Goal: Task Accomplishment & Management: Complete application form

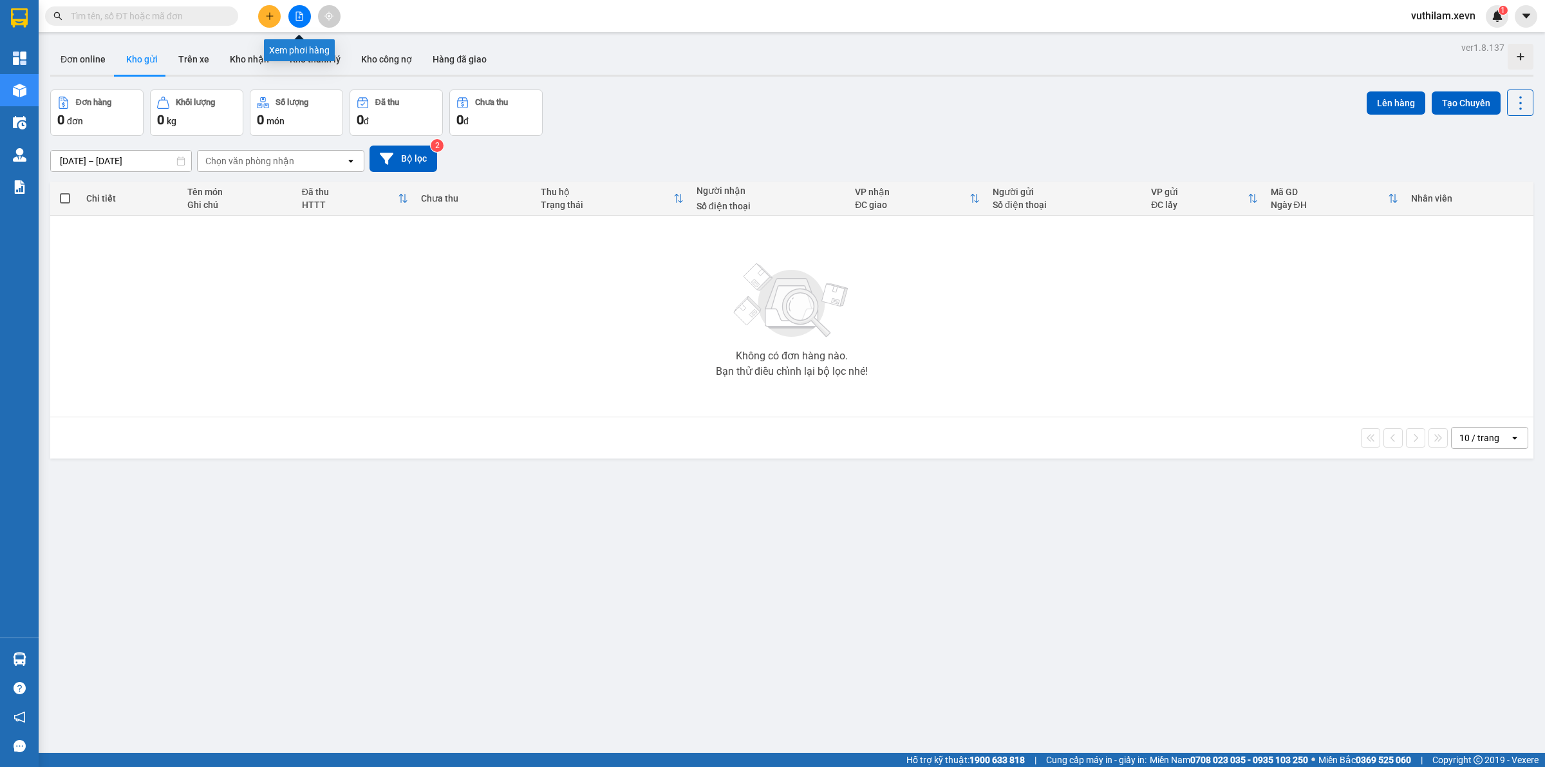
click at [267, 17] on icon "plus" at bounding box center [269, 16] width 9 height 9
click at [306, 53] on div "Tạo đơn hàng" at bounding box center [320, 48] width 56 height 14
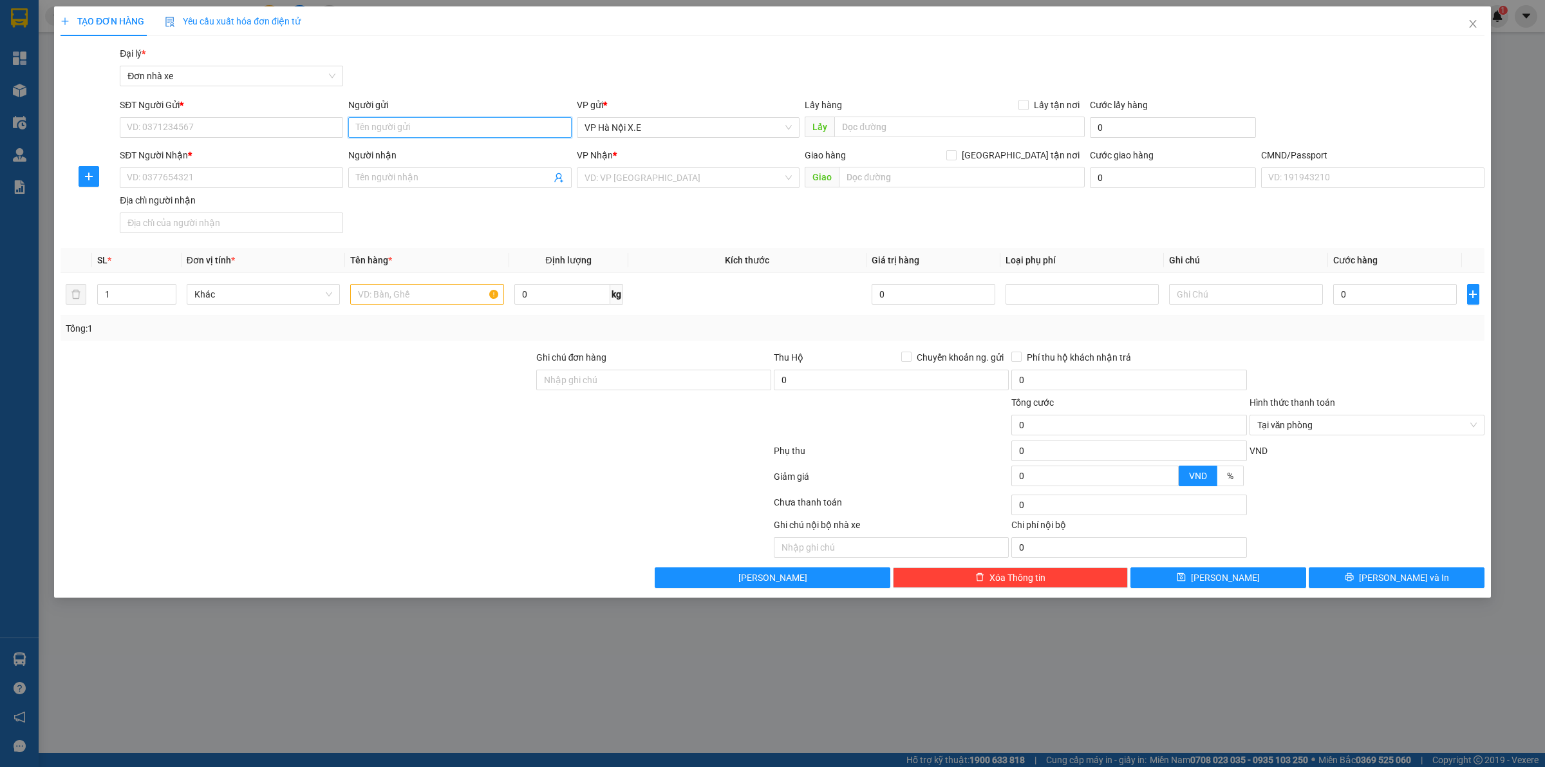
click at [391, 117] on input "Người gửi" at bounding box center [459, 127] width 223 height 21
drag, startPoint x: 431, startPoint y: 123, endPoint x: 299, endPoint y: 110, distance: 132.6
click at [299, 110] on div "SĐT Người Gửi * VD: 0371234567 Người gửi hàng ngoài hàng ngoài VP gửi * VP Hà N…" at bounding box center [802, 120] width 1370 height 45
type input "hàng ngoài"
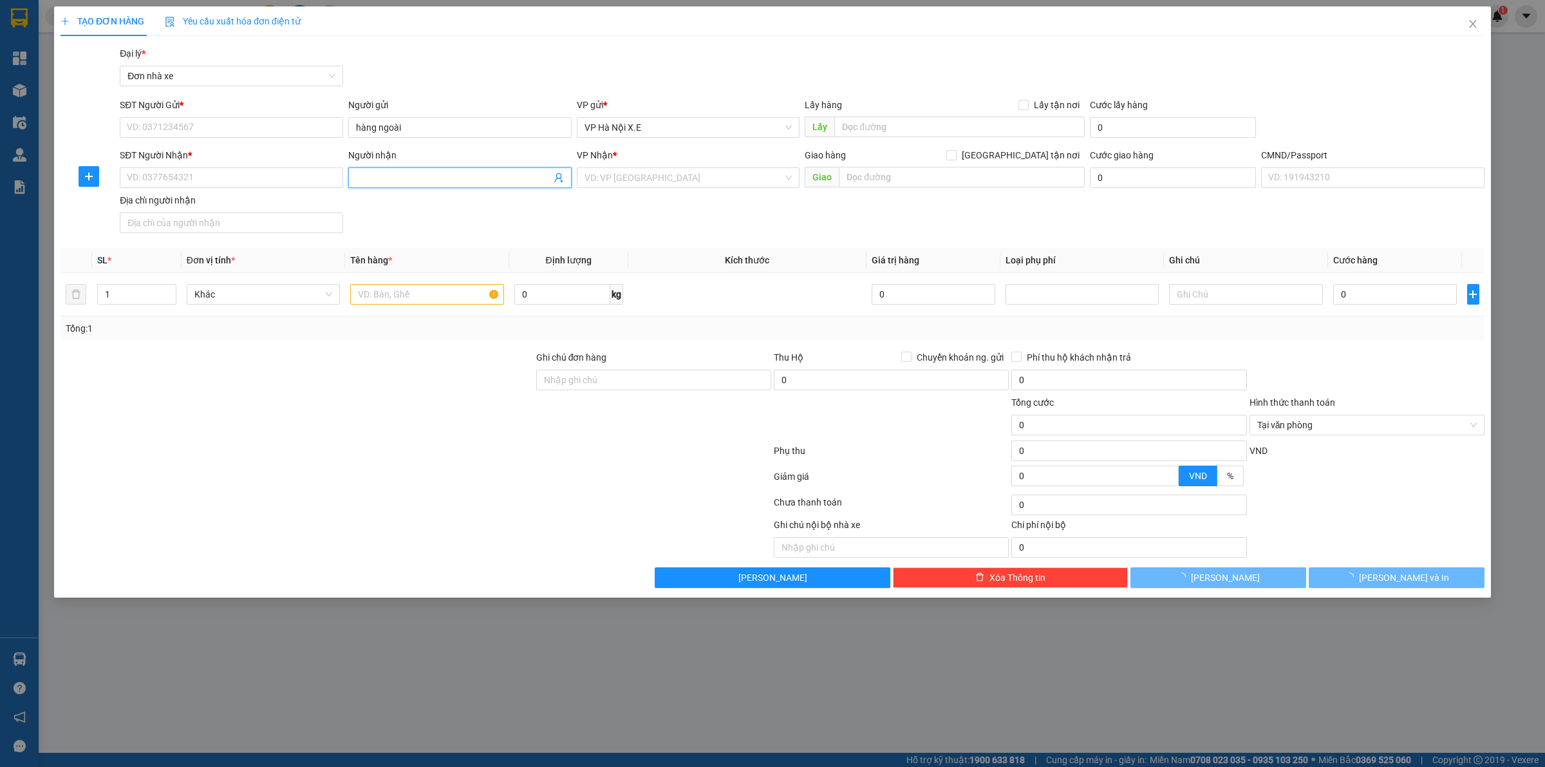
click at [400, 173] on input "Người nhận" at bounding box center [453, 178] width 195 height 14
paste input "hàng ngoài"
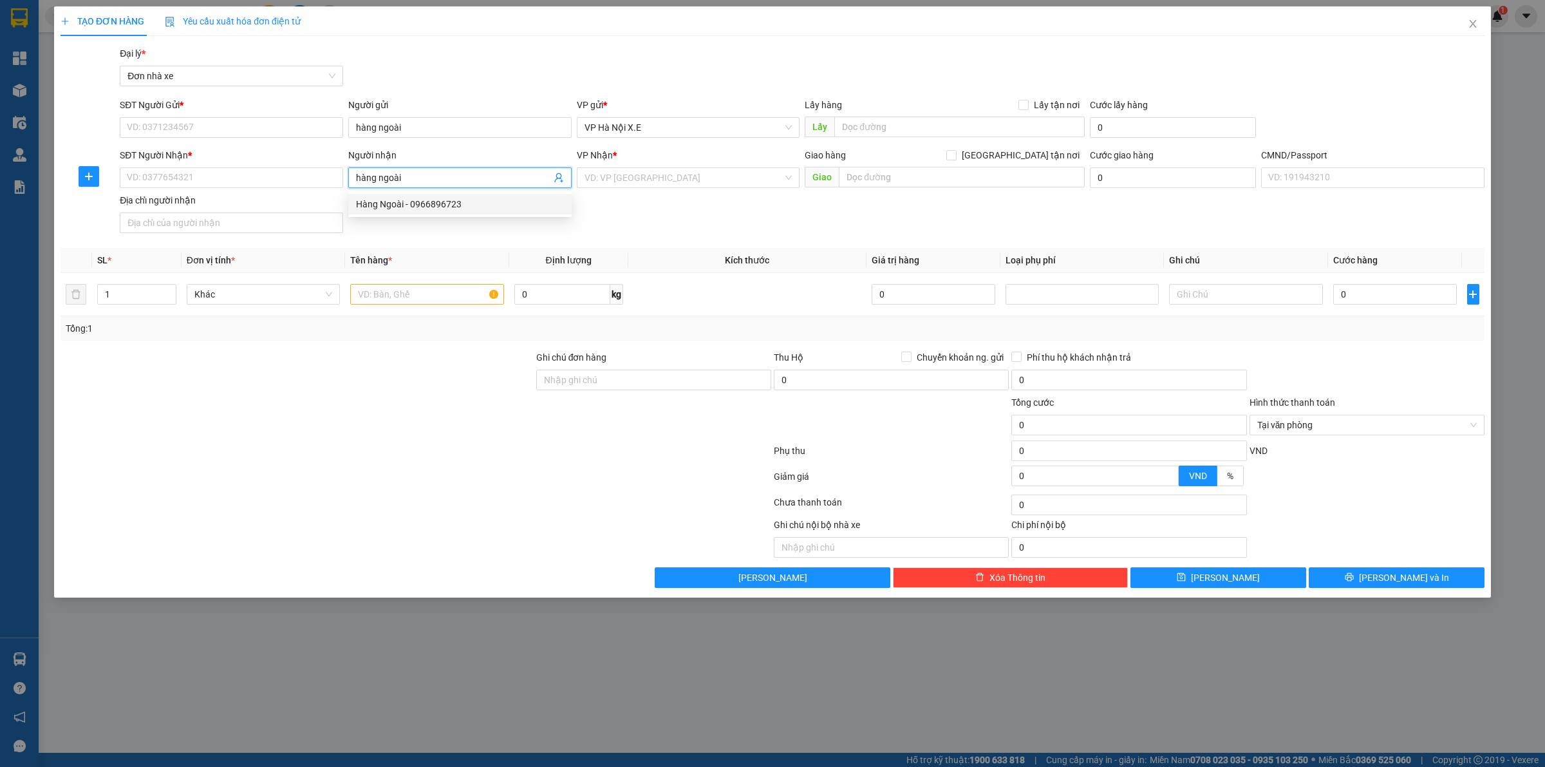
type input "hàng ngoài"
click at [478, 220] on div "SĐT Người Nhận * VD: 0377654321 Người nhận hàng ngoài VP Nhận * VD: VP Sài Gòn …" at bounding box center [802, 193] width 1370 height 90
click at [476, 209] on div "SĐT Người Nhận * VD: 0377654321 Người nhận hàng ngoài VP Nhận * VD: VP Sài Gòn …" at bounding box center [802, 193] width 1370 height 90
click at [446, 177] on input "hàng ngoài" at bounding box center [453, 178] width 195 height 14
click at [441, 197] on div "Hàng Ngoài - 0966896723" at bounding box center [460, 204] width 208 height 14
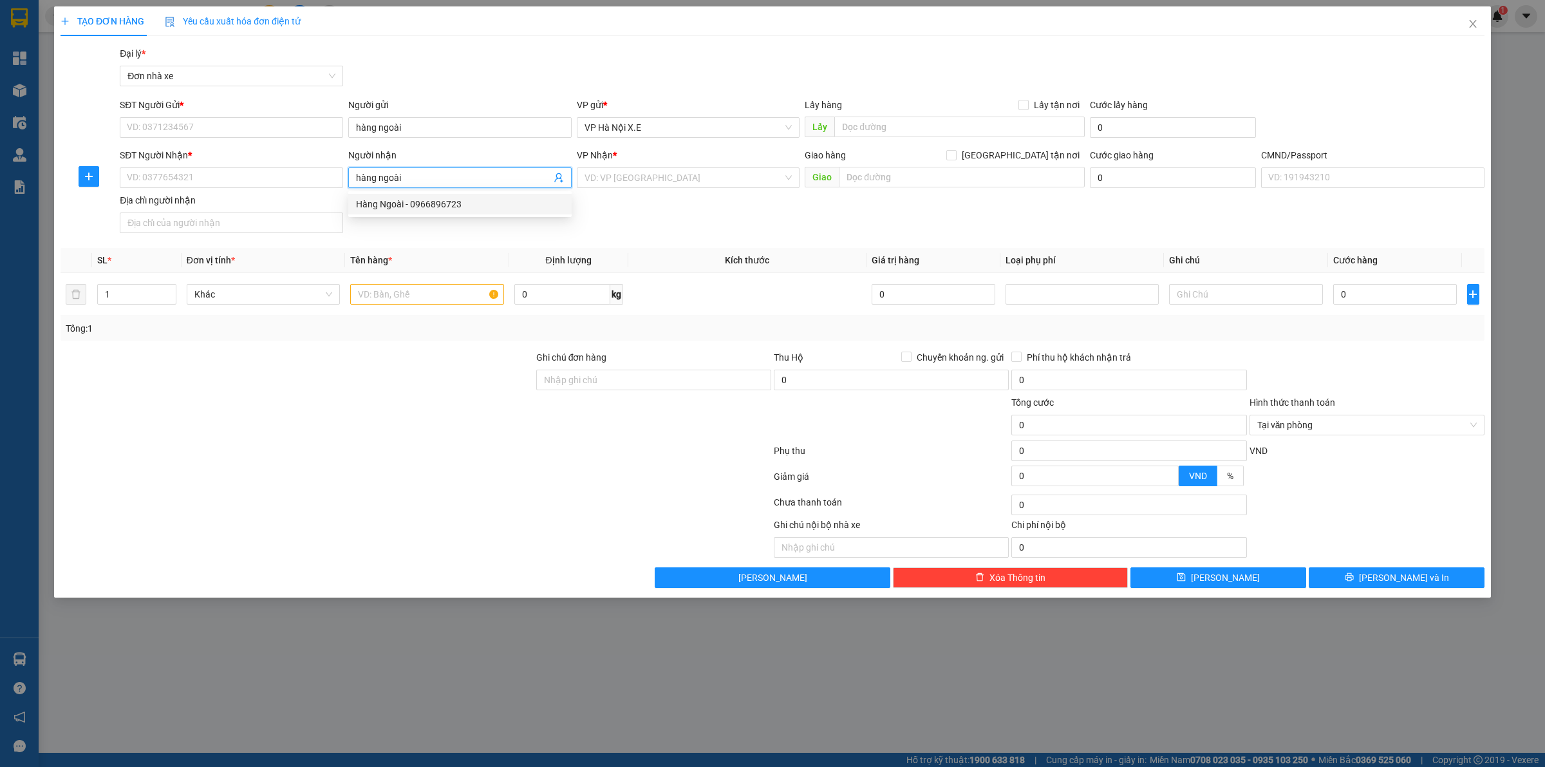
type input "0966896723"
type input "Hàng Ngoài"
click at [449, 133] on input "hàng ngoài" at bounding box center [459, 127] width 223 height 21
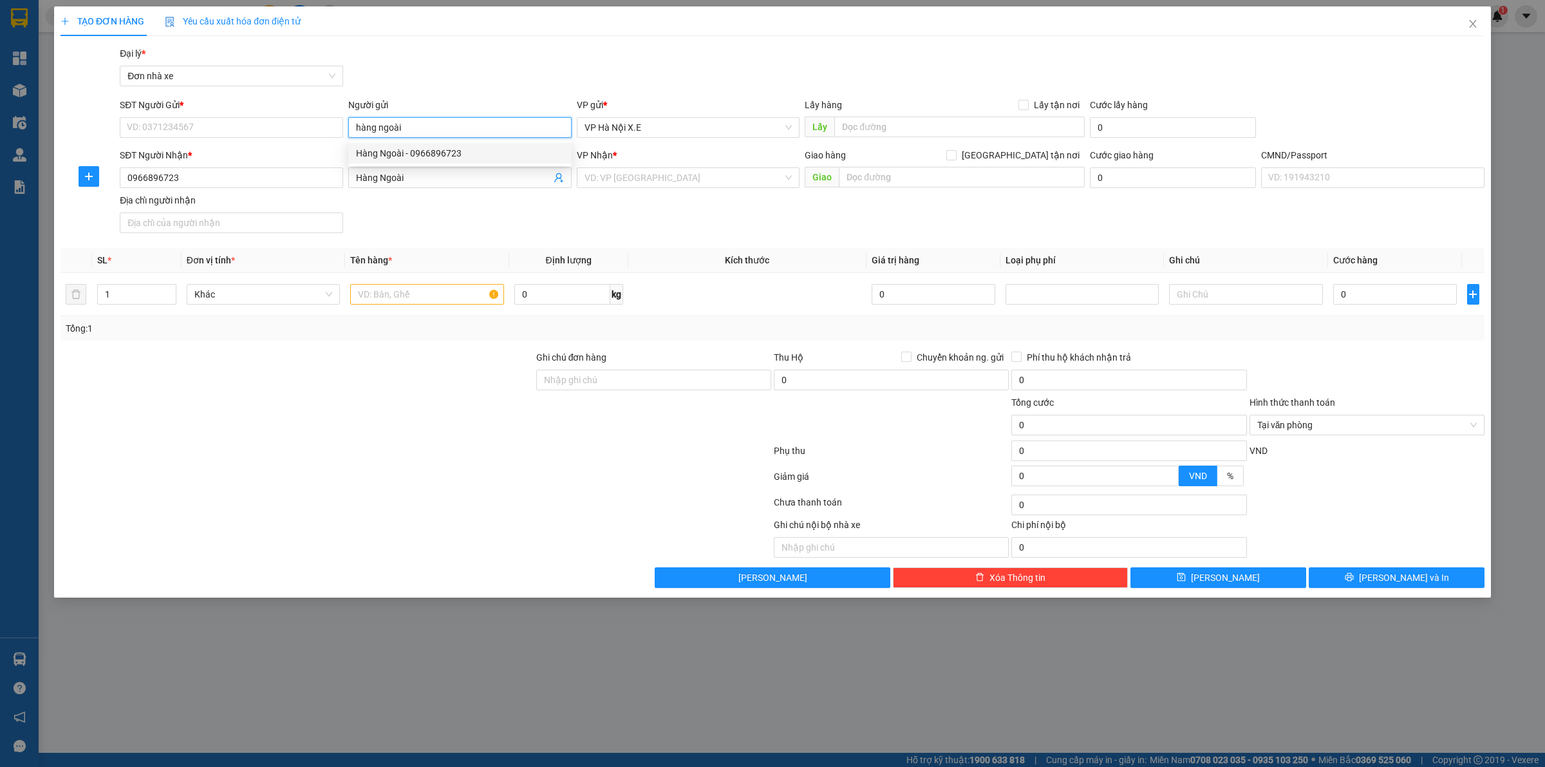
click at [451, 160] on div "Hàng Ngoài - 0966896723" at bounding box center [460, 153] width 208 height 14
type input "0966896723"
type input "Hàng Ngoài"
click at [599, 173] on input "search" at bounding box center [683, 177] width 199 height 19
type input "x"
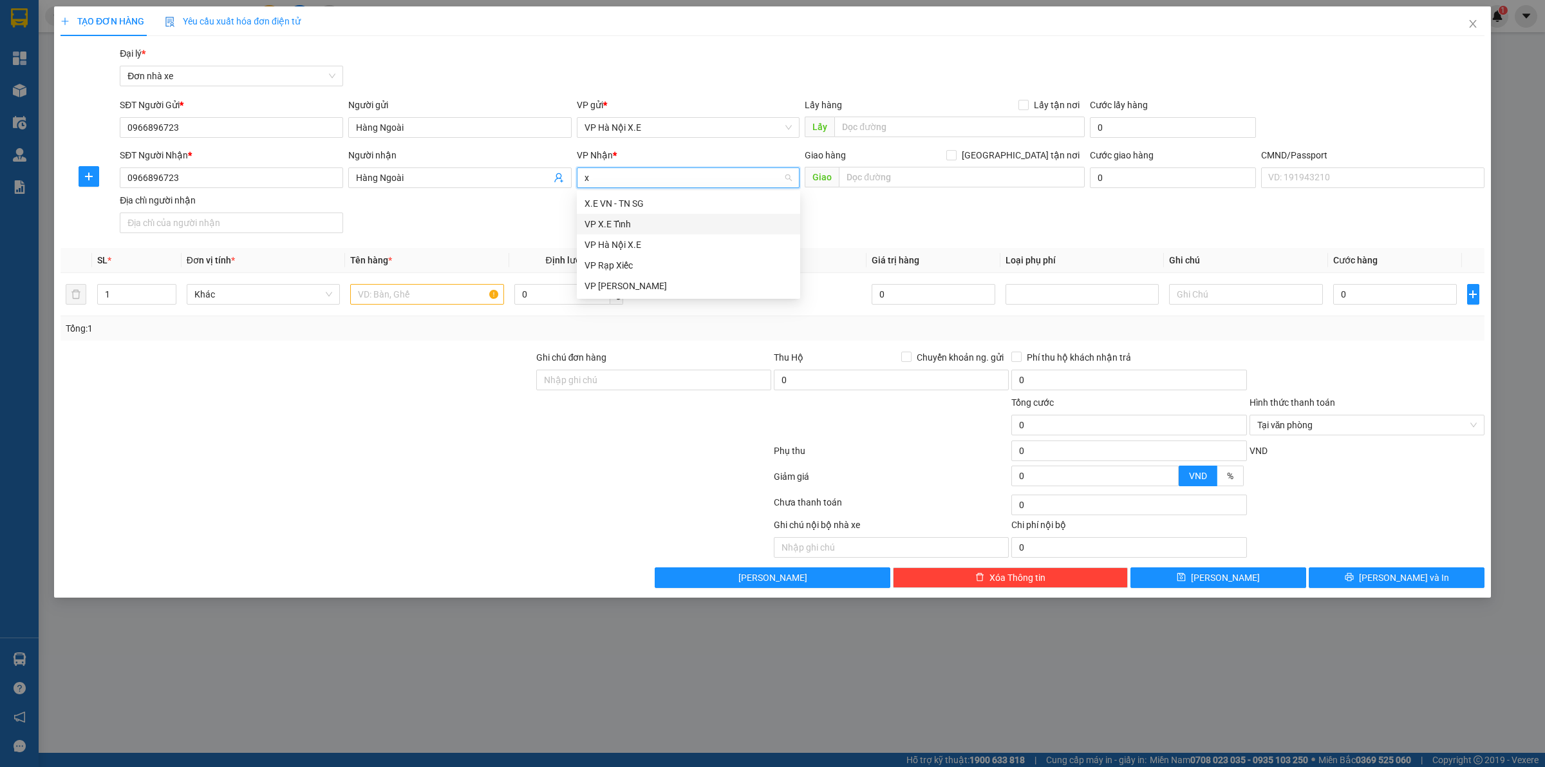
click at [644, 220] on div "VP X.E Tỉnh" at bounding box center [688, 224] width 208 height 14
click at [882, 174] on input "text" at bounding box center [962, 177] width 246 height 21
click at [435, 290] on input "text" at bounding box center [426, 294] width 153 height 21
paste input "hàng ngoài"
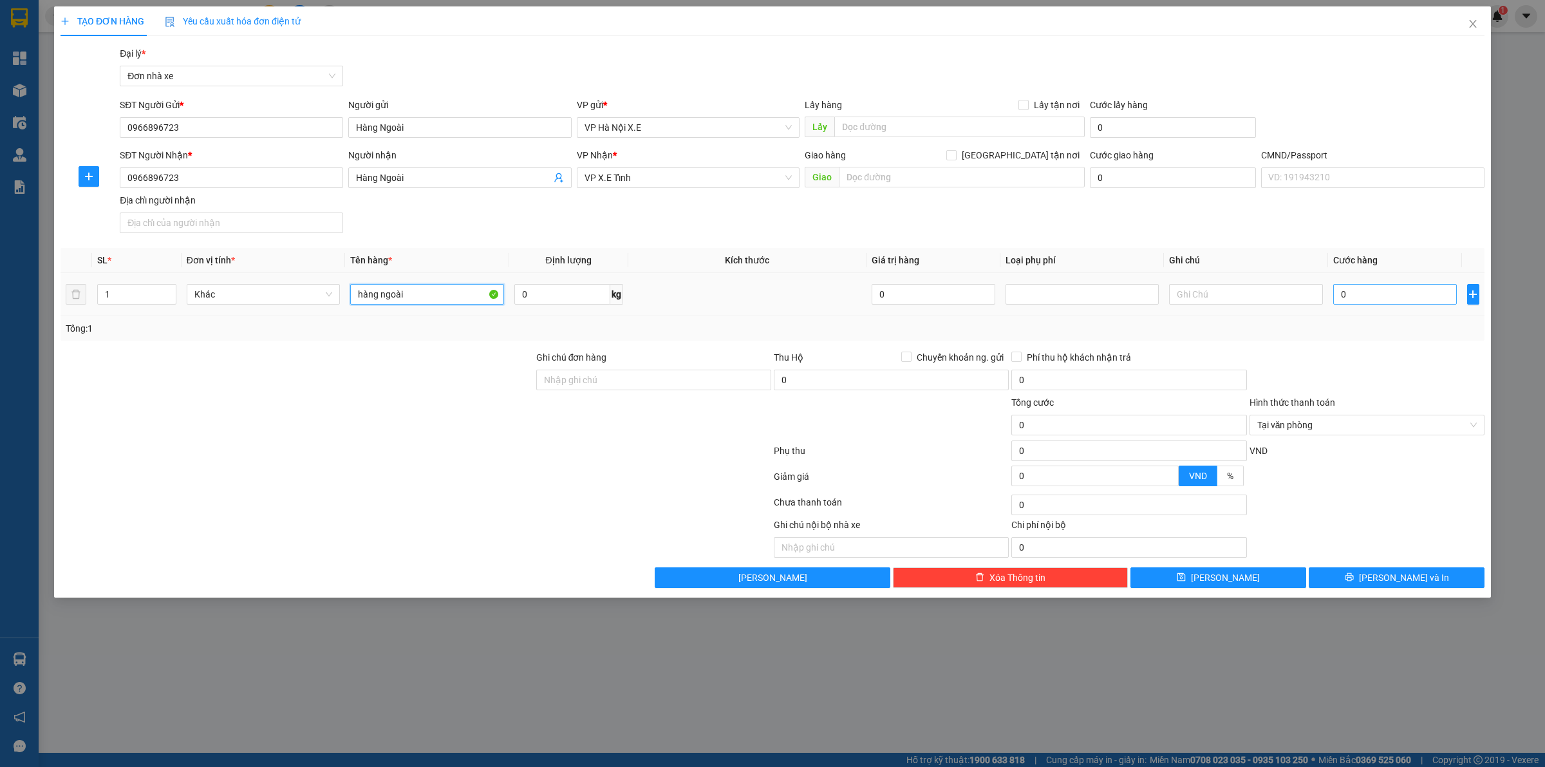
type input "hàng ngoài"
click at [1354, 301] on input "0" at bounding box center [1395, 294] width 124 height 21
type input "1"
type input "13"
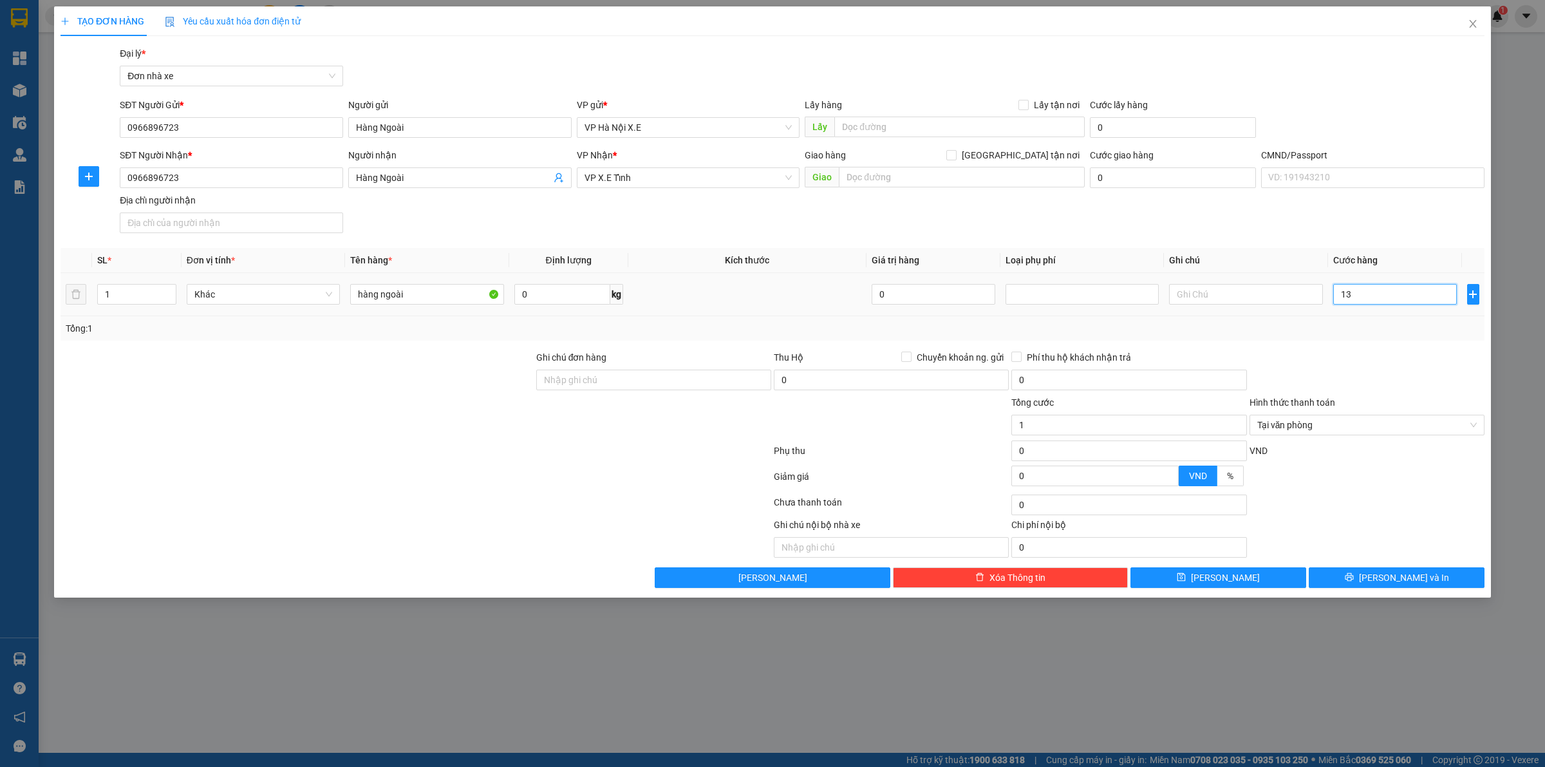
type input "13"
type input "130"
type input "1.300"
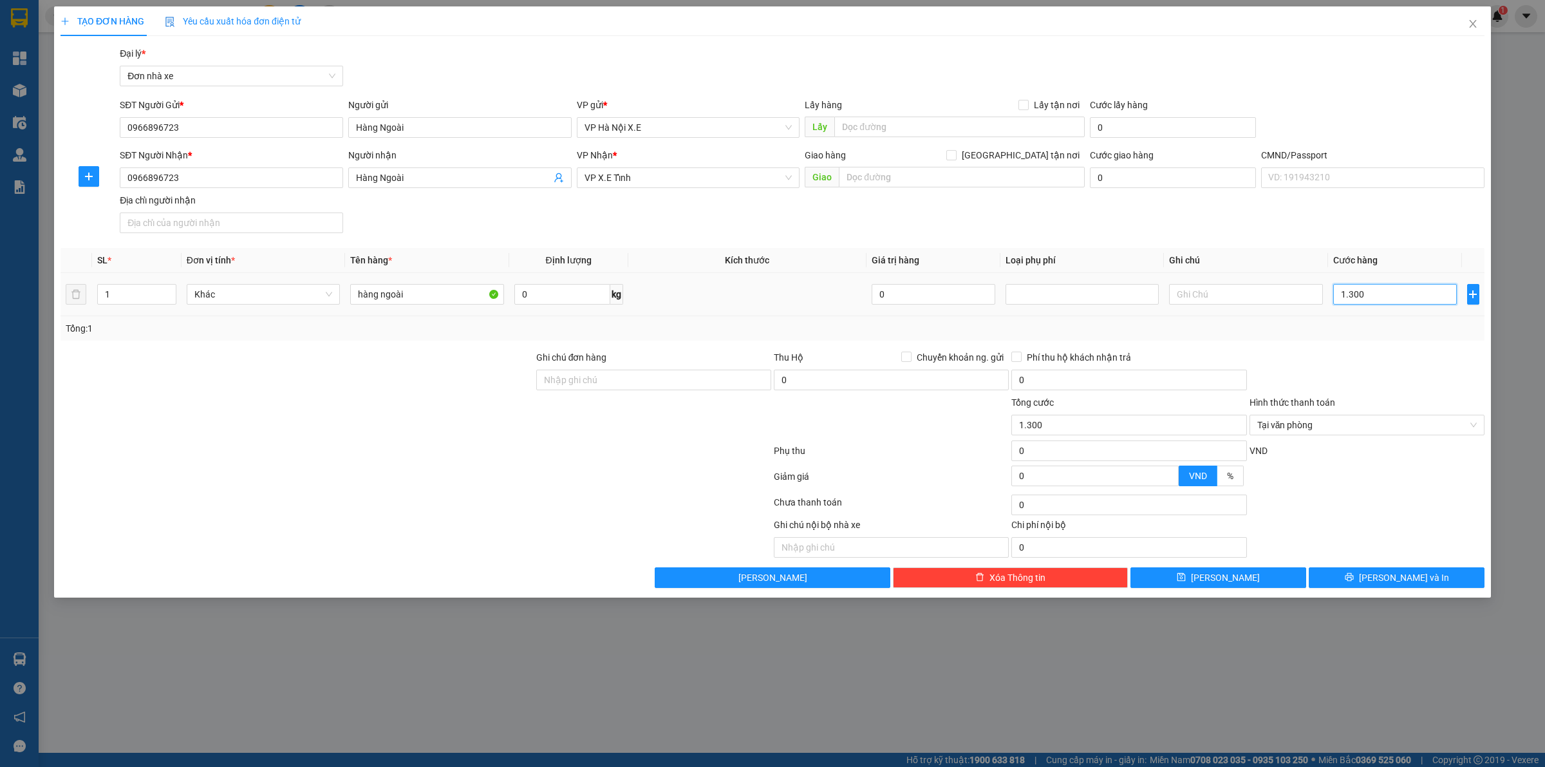
type input "13.000"
type input "130.000"
type input "1.300.000"
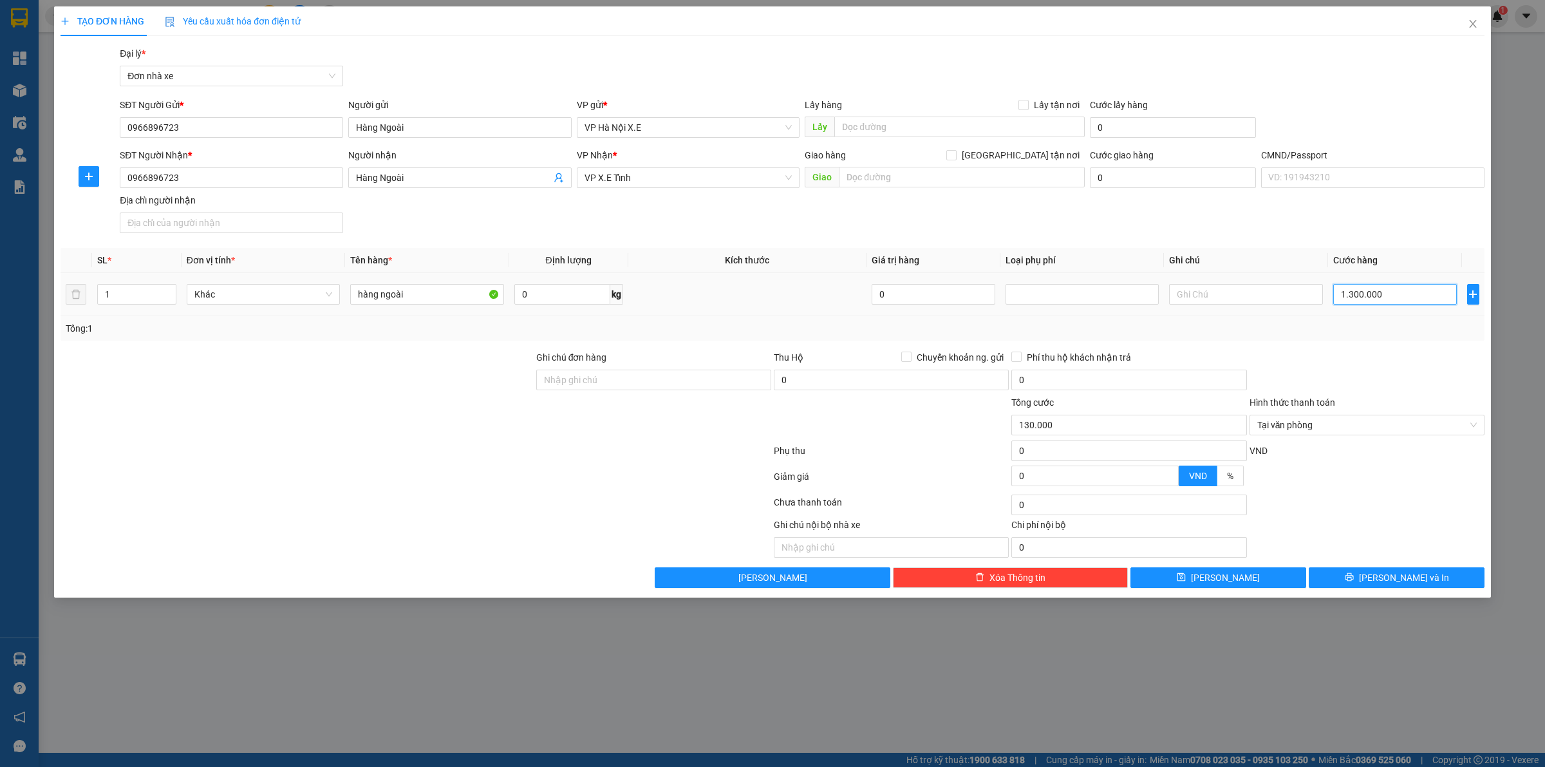
type input "1.300.000"
type input "13.000.000"
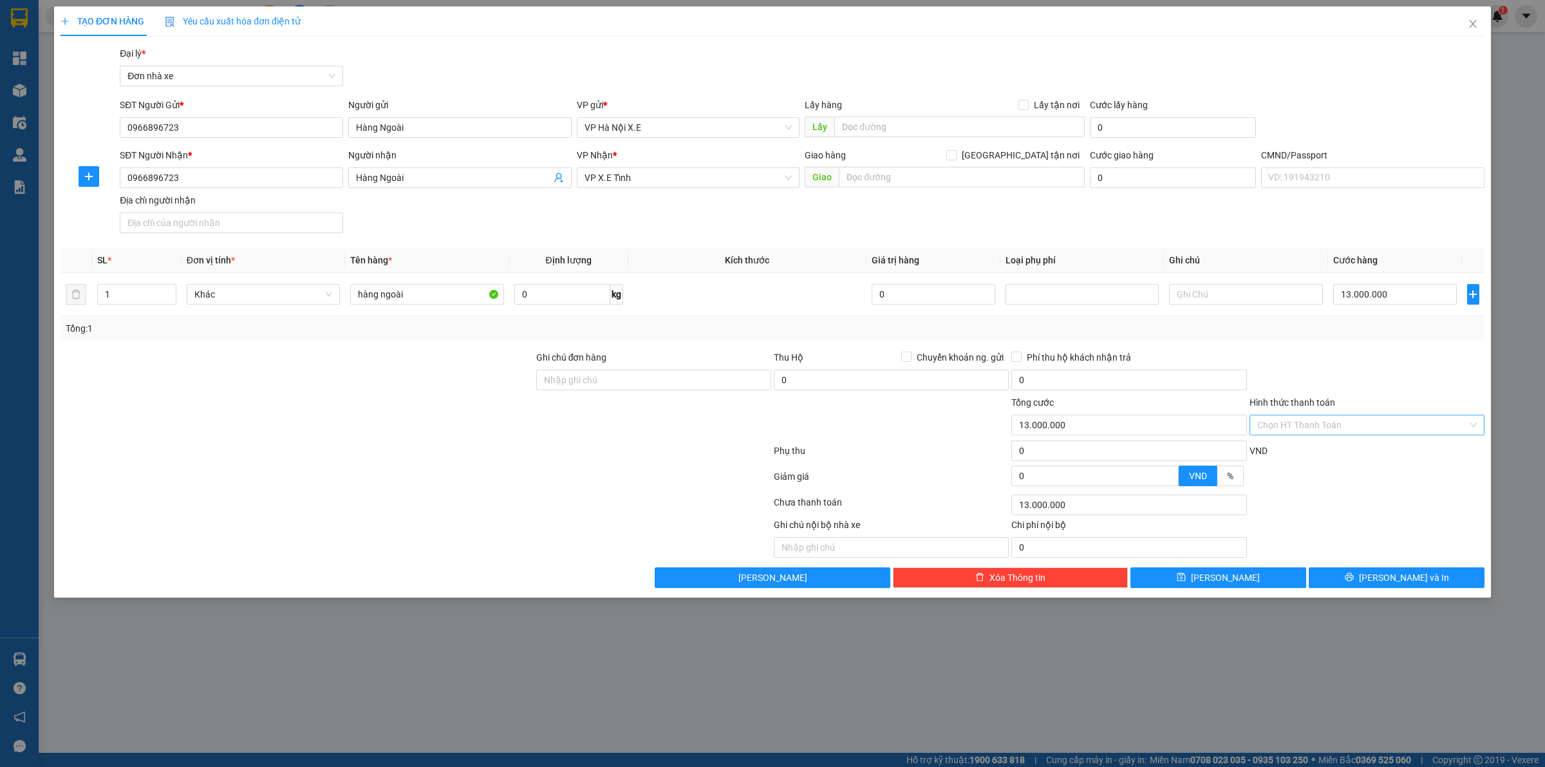
click at [484, 416] on div at bounding box center [297, 417] width 476 height 45
click at [1250, 577] on button "Lưu" at bounding box center [1218, 577] width 176 height 21
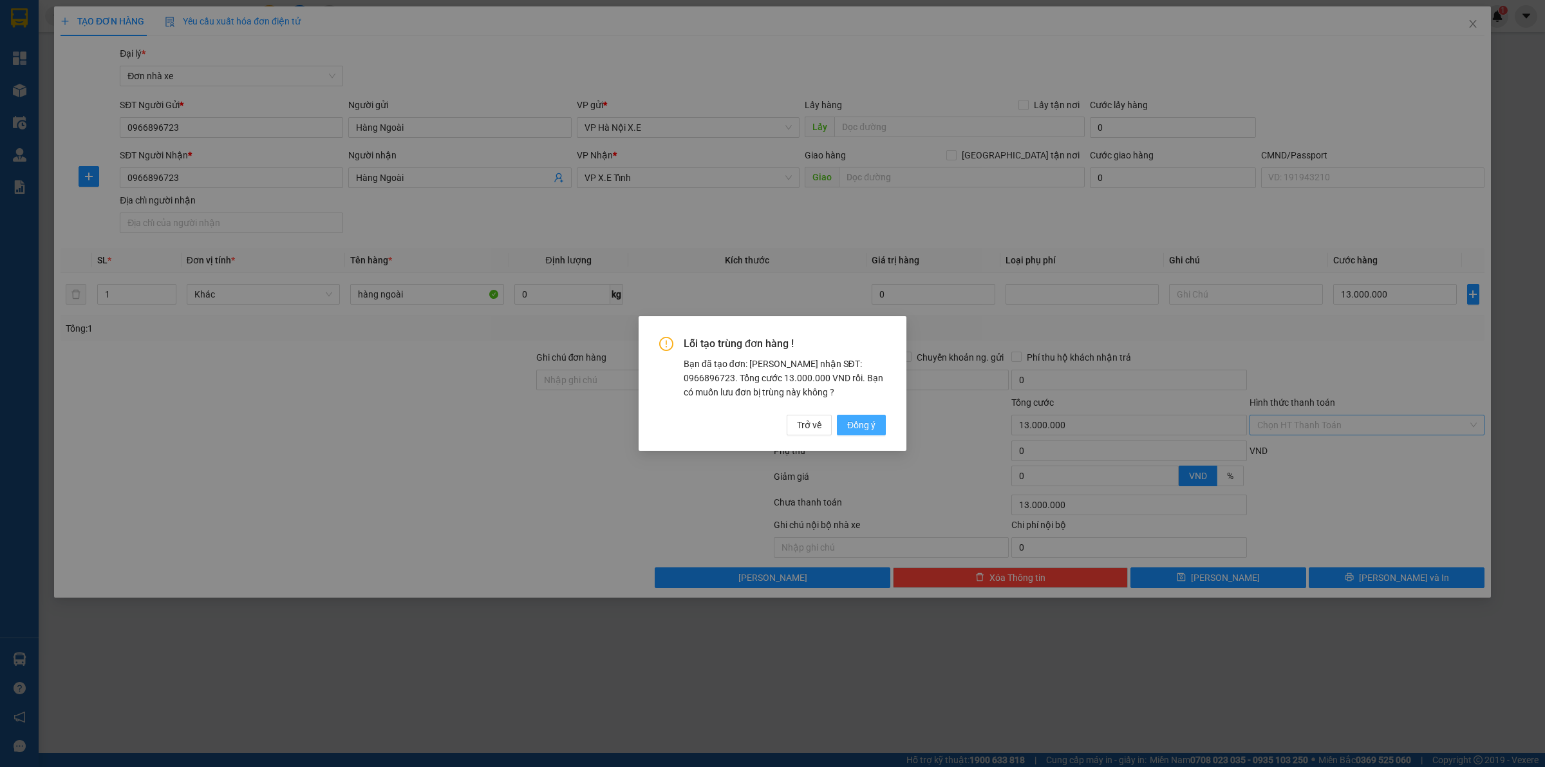
click at [867, 424] on span "Đồng ý" at bounding box center [861, 425] width 28 height 14
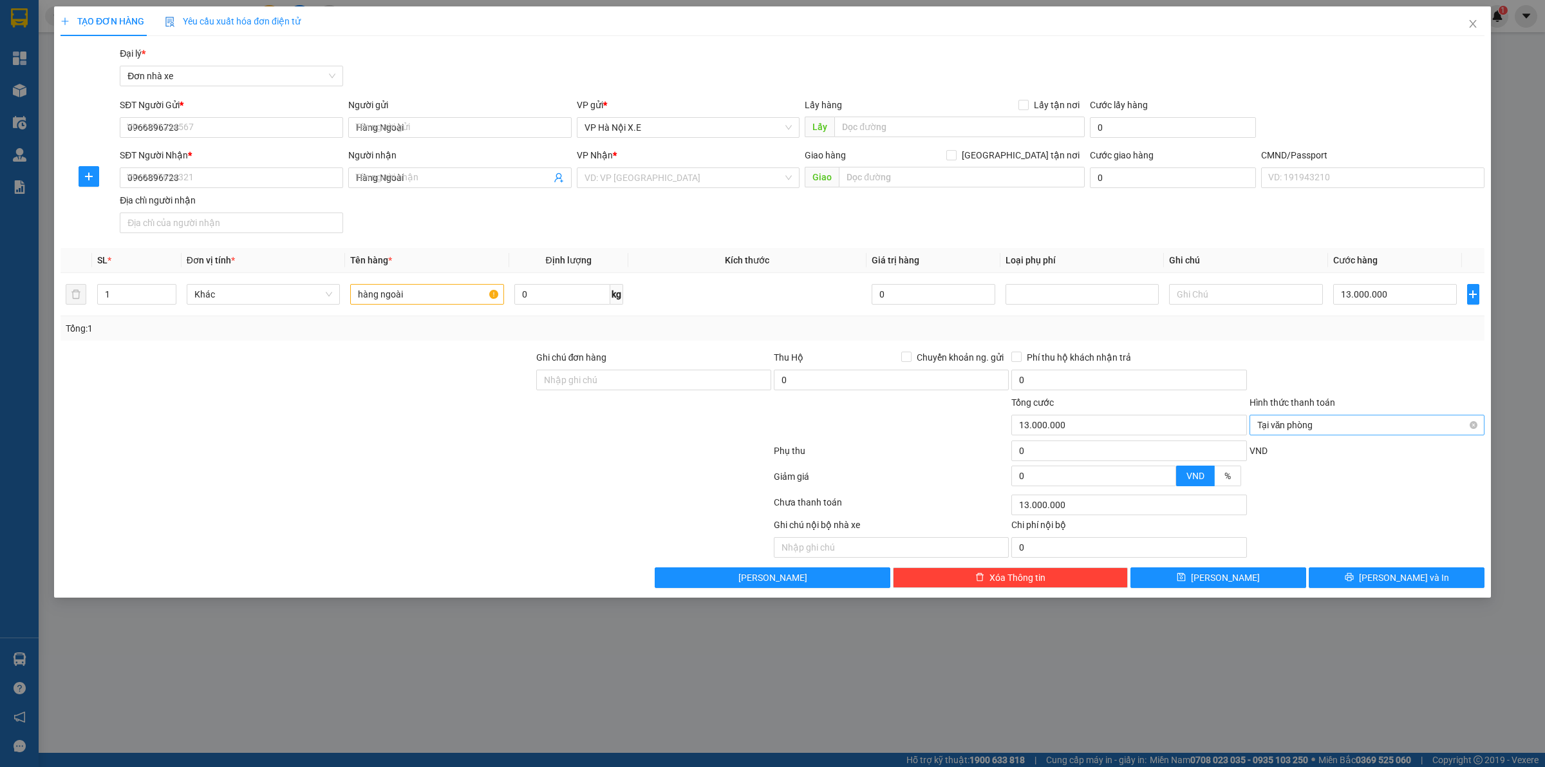
type input "0"
click at [1469, 19] on icon "close" at bounding box center [1473, 24] width 10 height 10
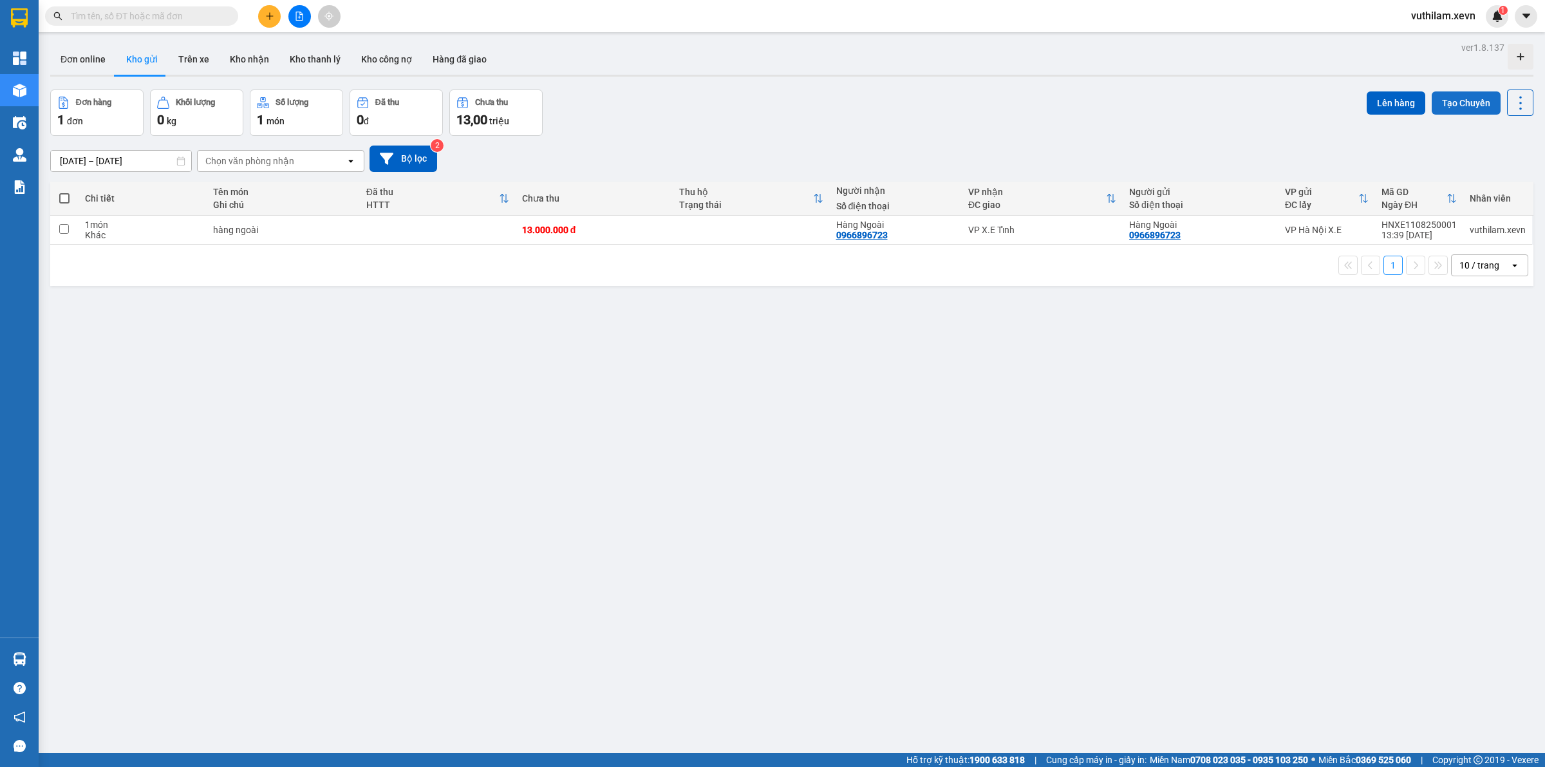
click at [1457, 104] on button "Tạo Chuyến" at bounding box center [1466, 102] width 69 height 23
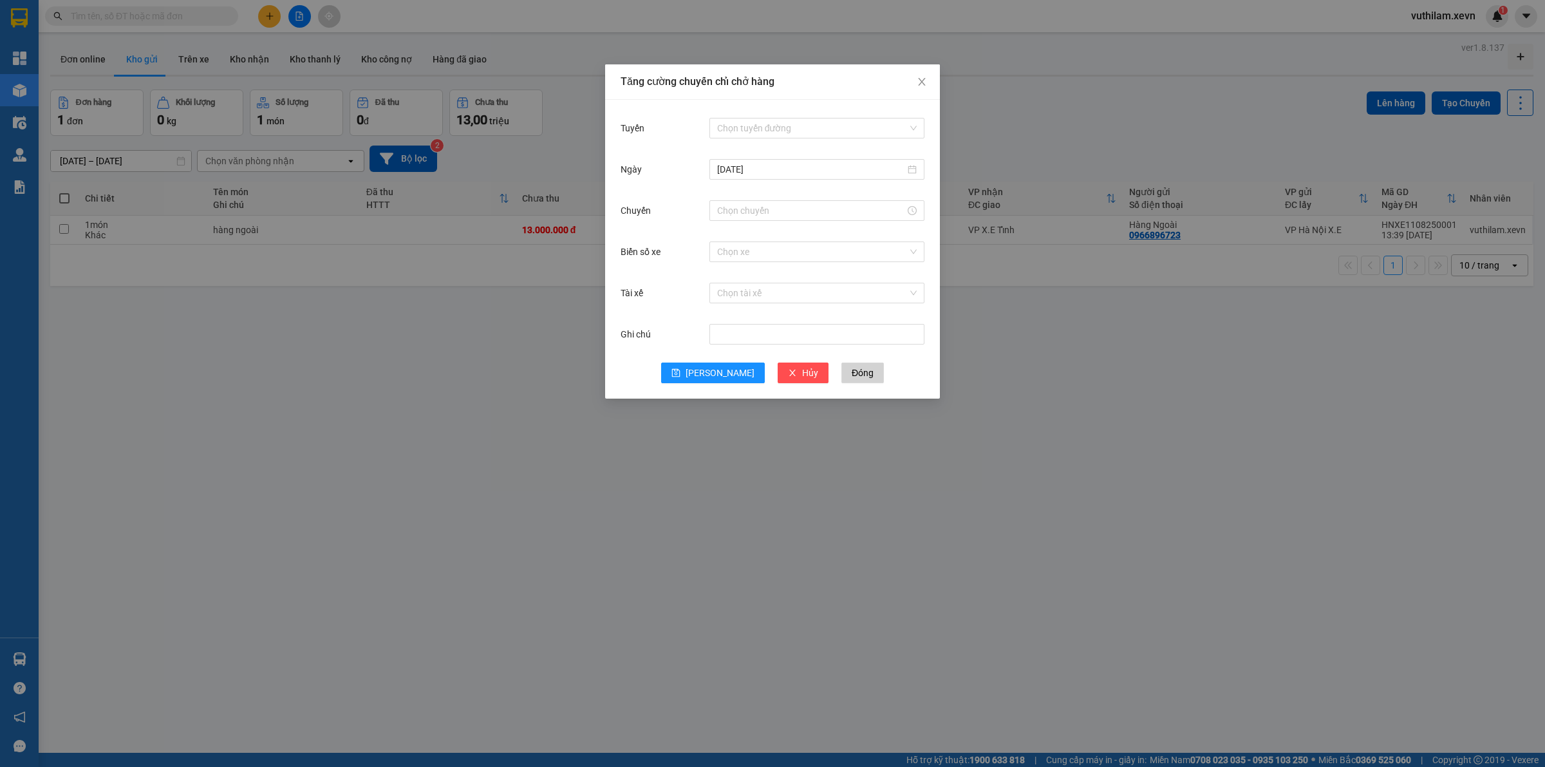
click at [758, 142] on div "Tuyến Chọn tuyến đường" at bounding box center [773, 135] width 304 height 41
click at [770, 133] on input "Tuyến" at bounding box center [812, 127] width 191 height 19
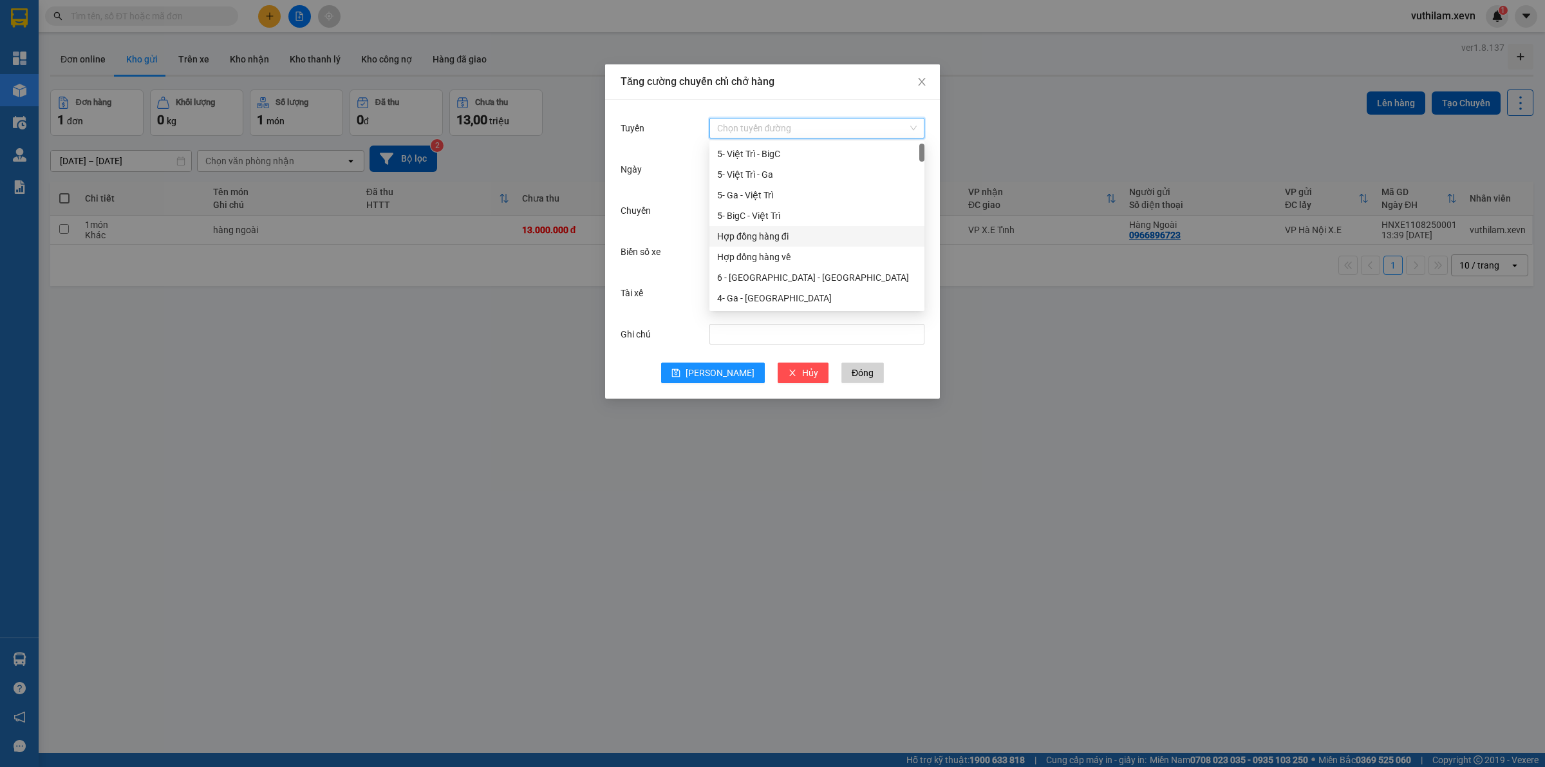
click at [799, 235] on div "Hợp đồng hàng đi" at bounding box center [817, 236] width 200 height 14
click at [770, 212] on input "Chuyến" at bounding box center [811, 210] width 188 height 14
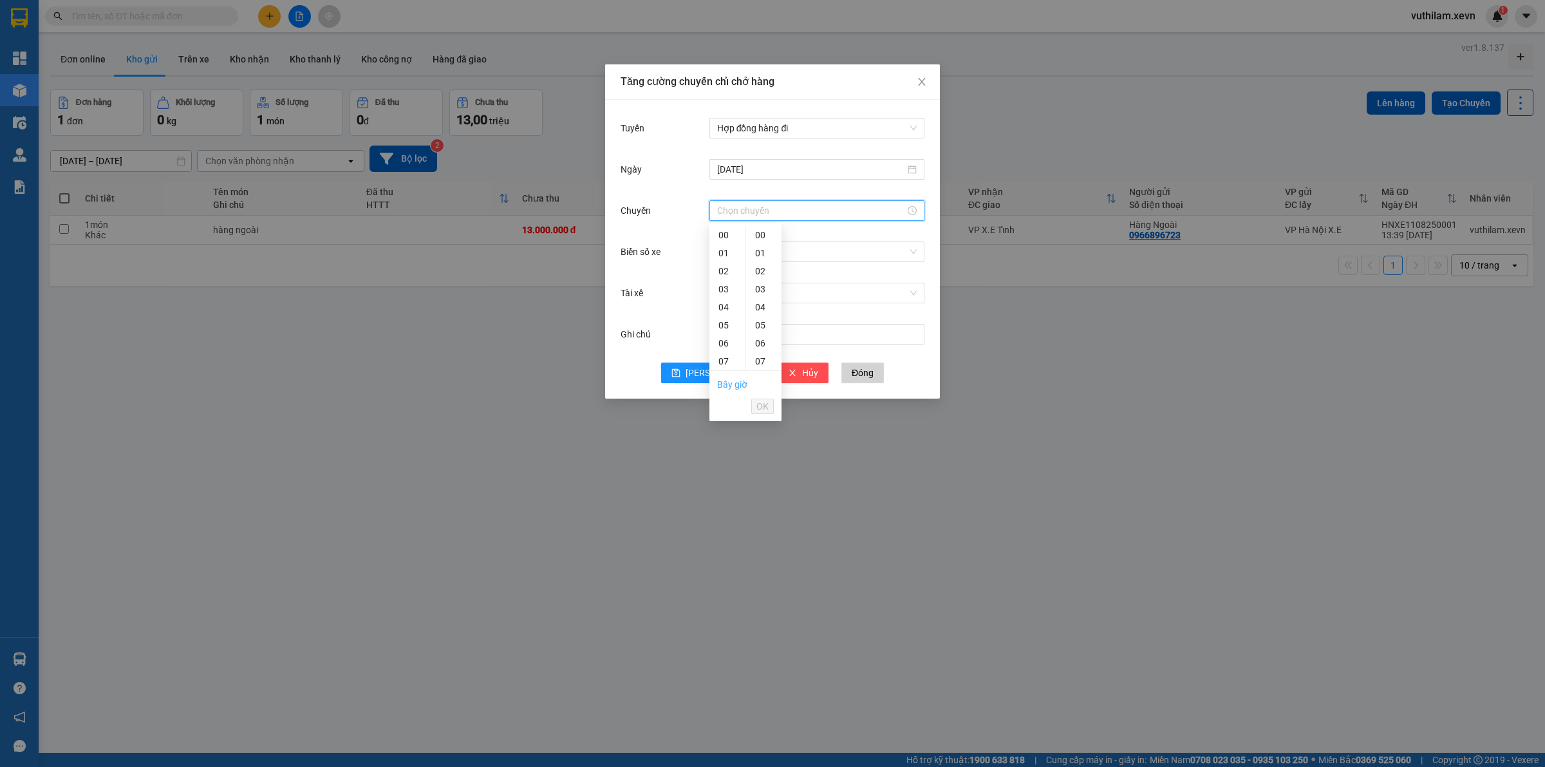
click at [742, 384] on link "Bây giờ" at bounding box center [732, 384] width 30 height 10
type input "13:39"
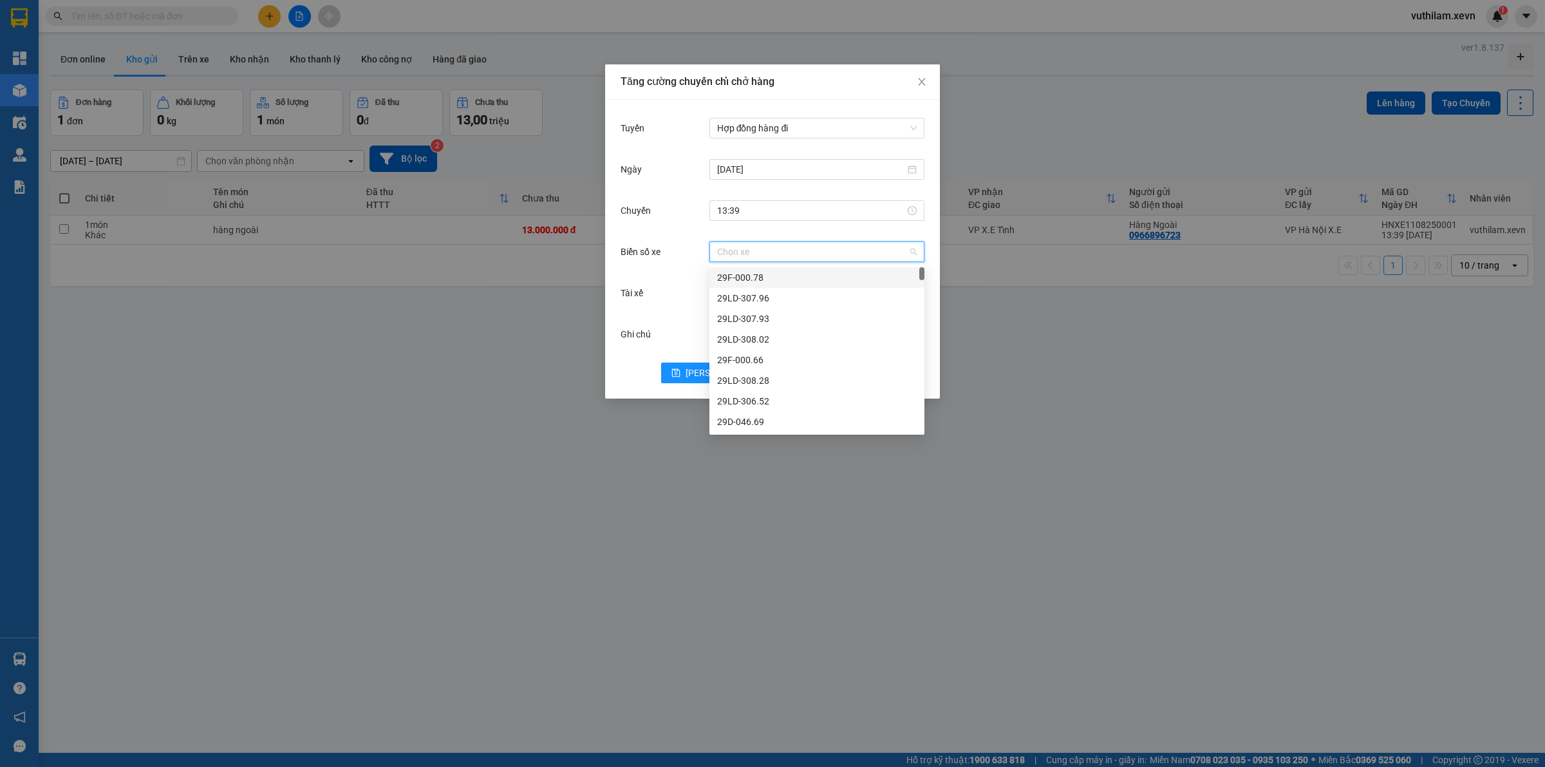
click at [760, 249] on input "Biển số xe" at bounding box center [812, 251] width 191 height 19
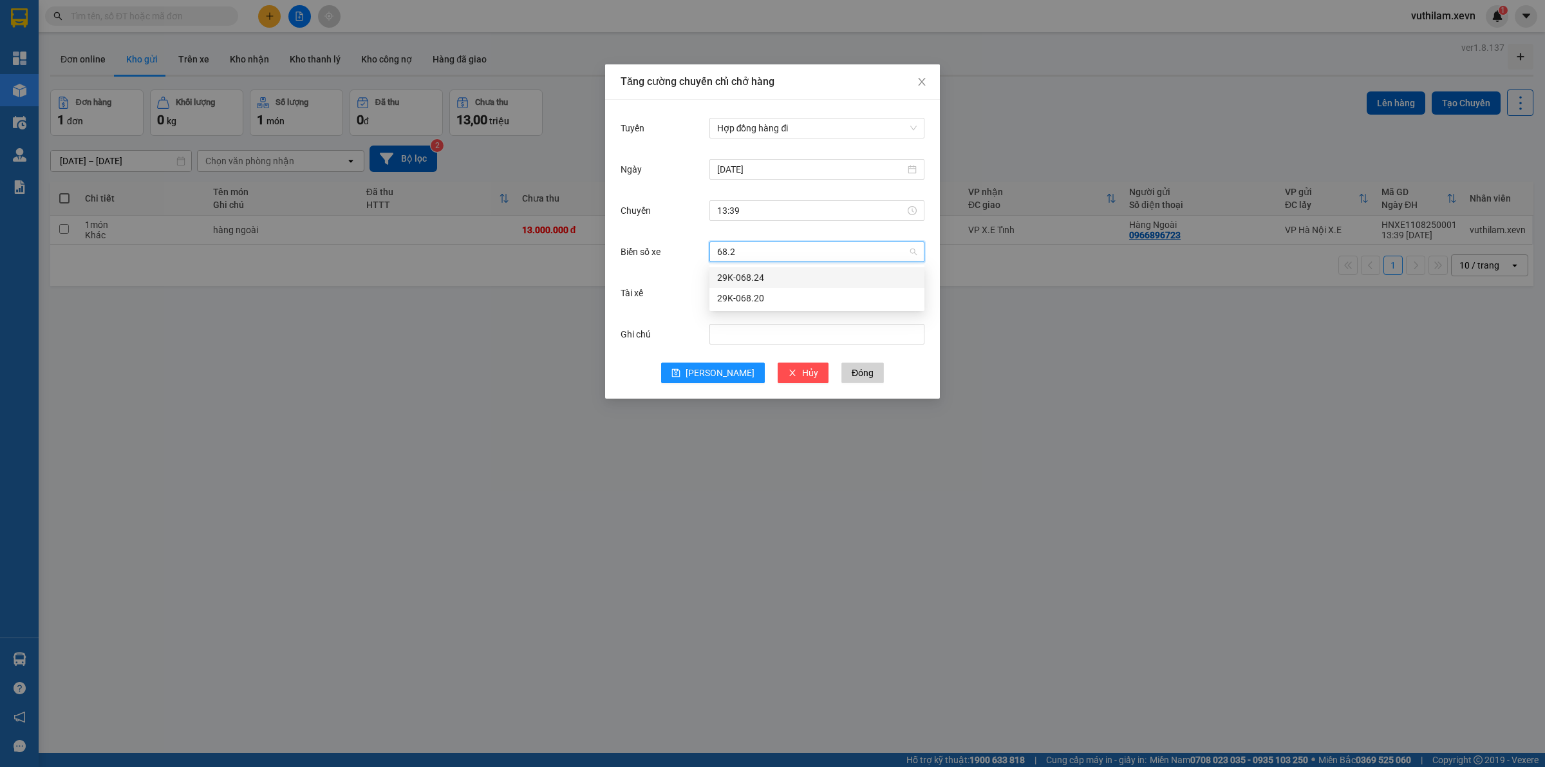
type input "68.20"
click at [751, 315] on div "Tài xế Chọn tài xế" at bounding box center [773, 300] width 304 height 41
click at [754, 286] on input "Tài xế" at bounding box center [812, 292] width 191 height 19
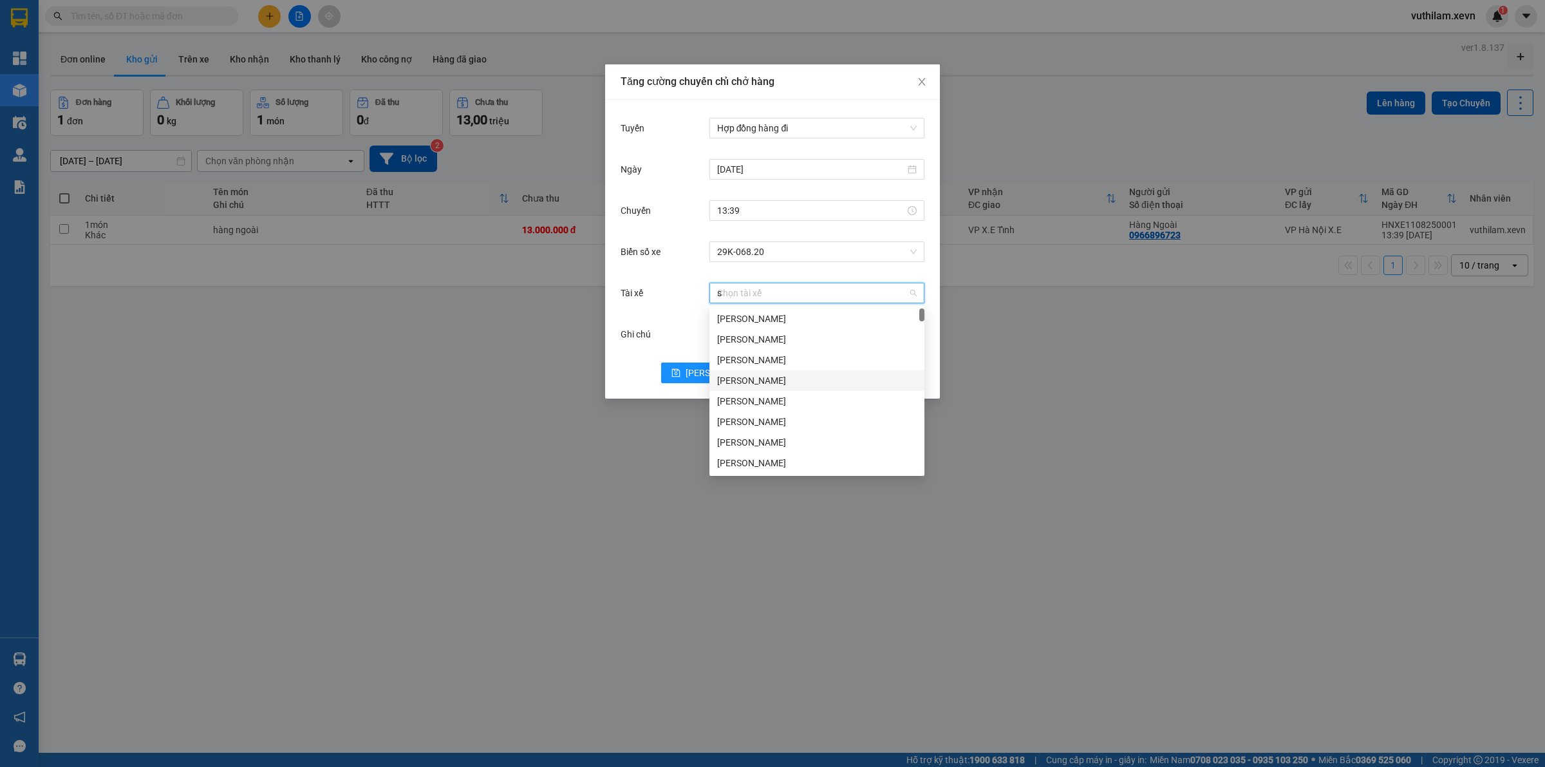
type input "sa"
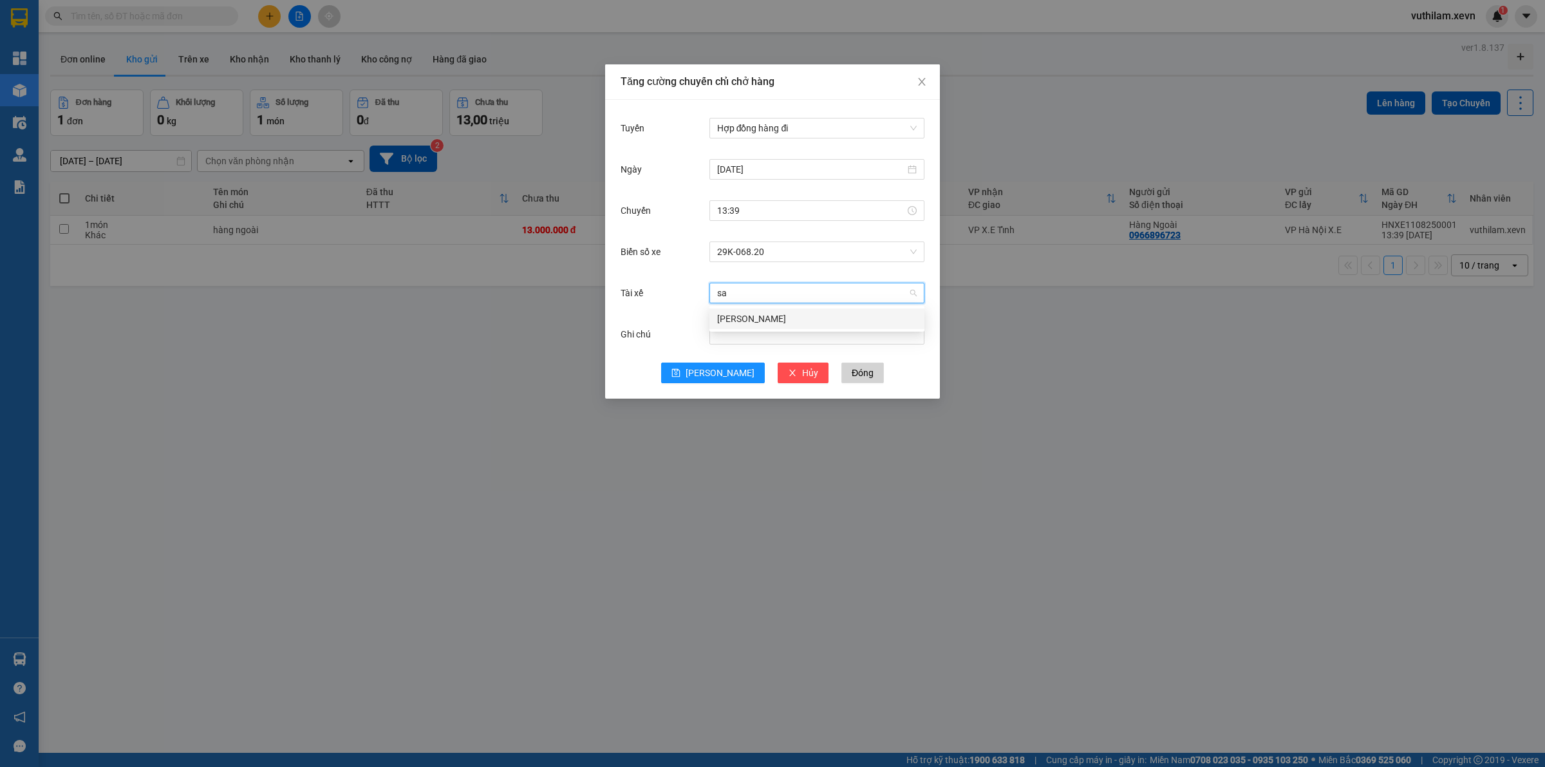
click at [781, 317] on div "Nguyễn Văn Sang" at bounding box center [817, 319] width 200 height 14
click at [720, 378] on span "Lưu" at bounding box center [720, 373] width 69 height 14
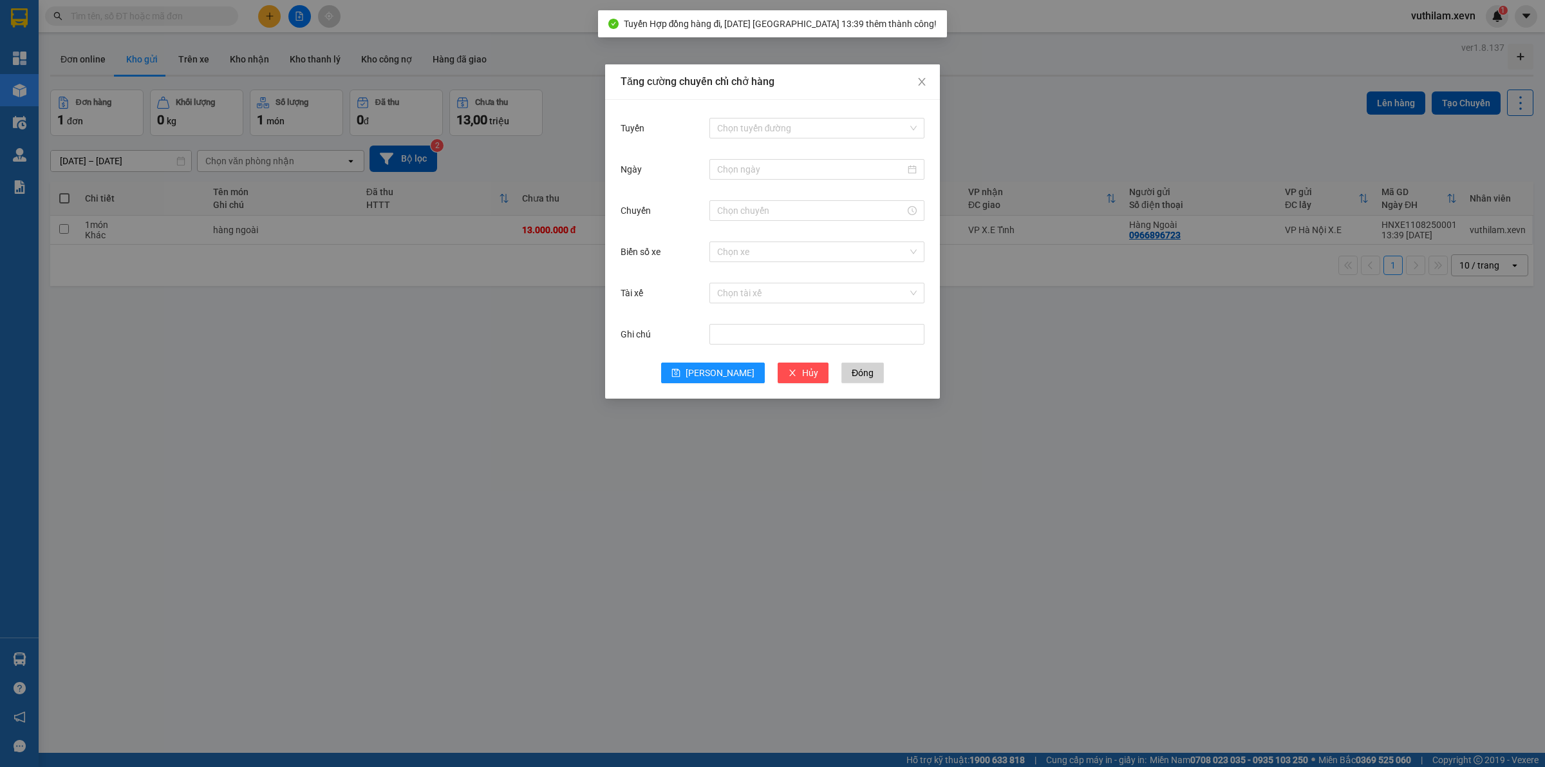
click at [538, 223] on div "Tăng cường chuyến chỉ chở hàng Tuyến Chọn tuyến đường Ngày Chuyến Biển số xe Ch…" at bounding box center [772, 383] width 1545 height 767
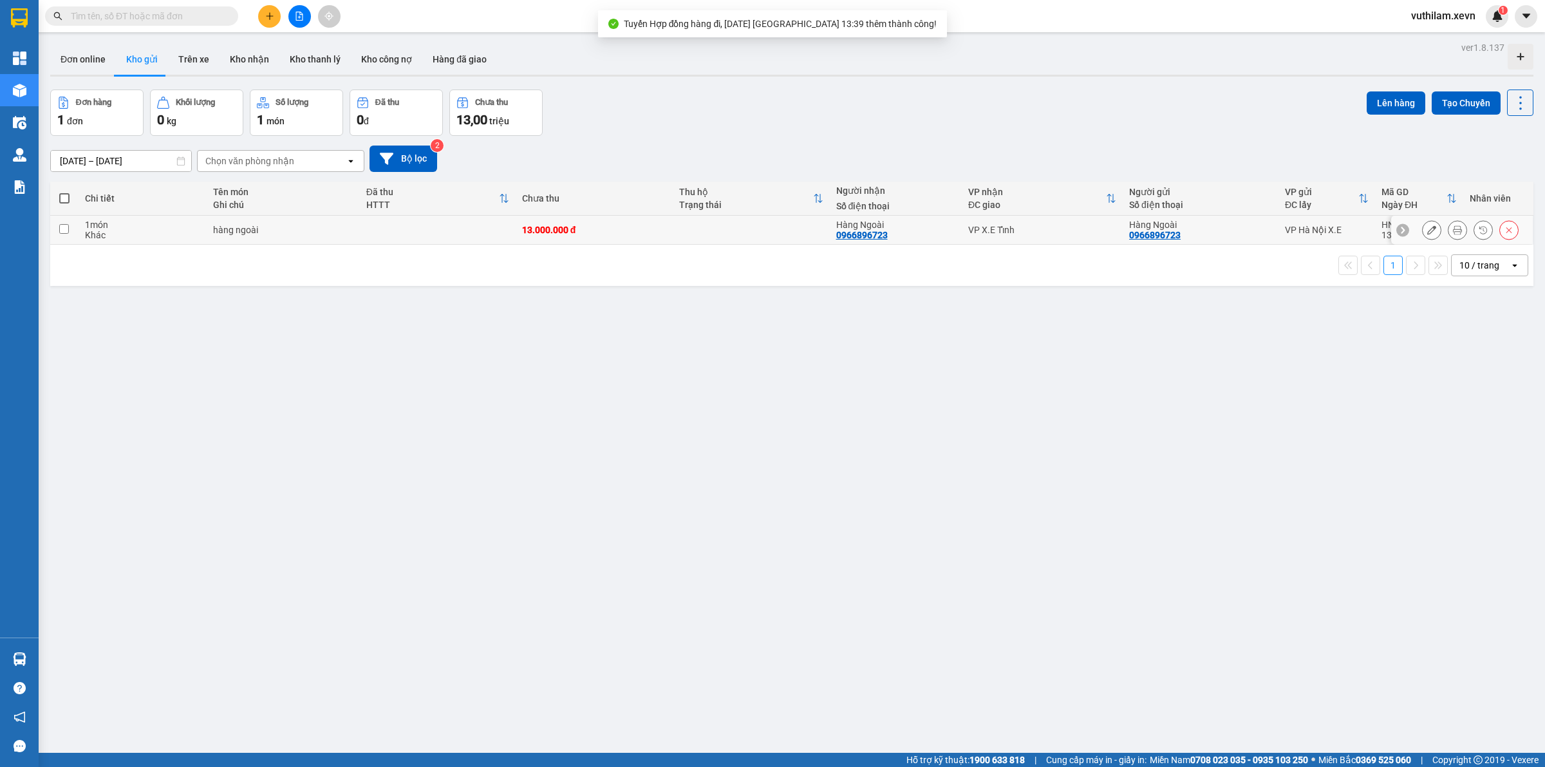
click at [71, 232] on td at bounding box center [64, 230] width 28 height 29
checkbox input "true"
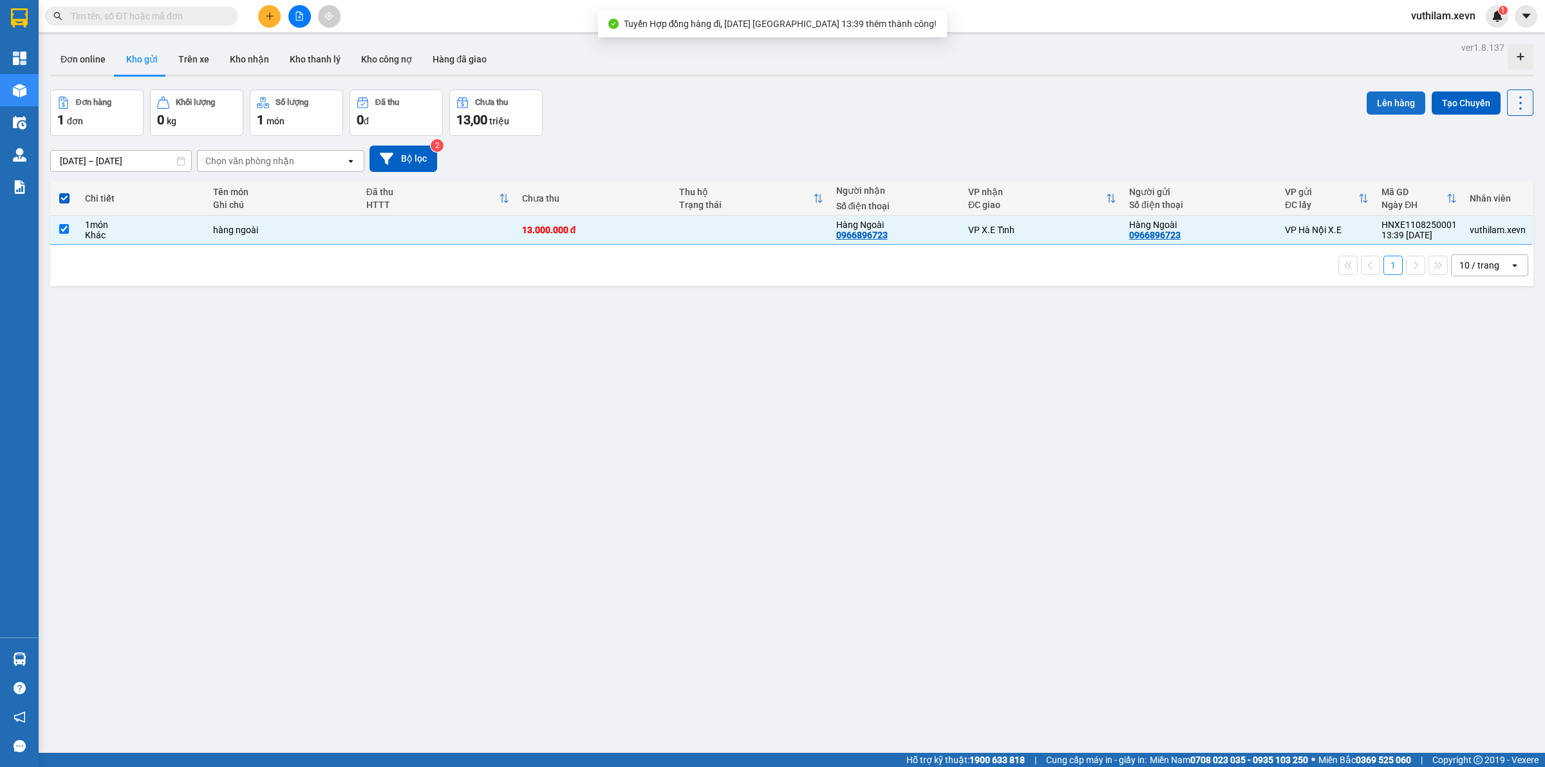
click at [1395, 113] on button "Lên hàng" at bounding box center [1396, 102] width 59 height 23
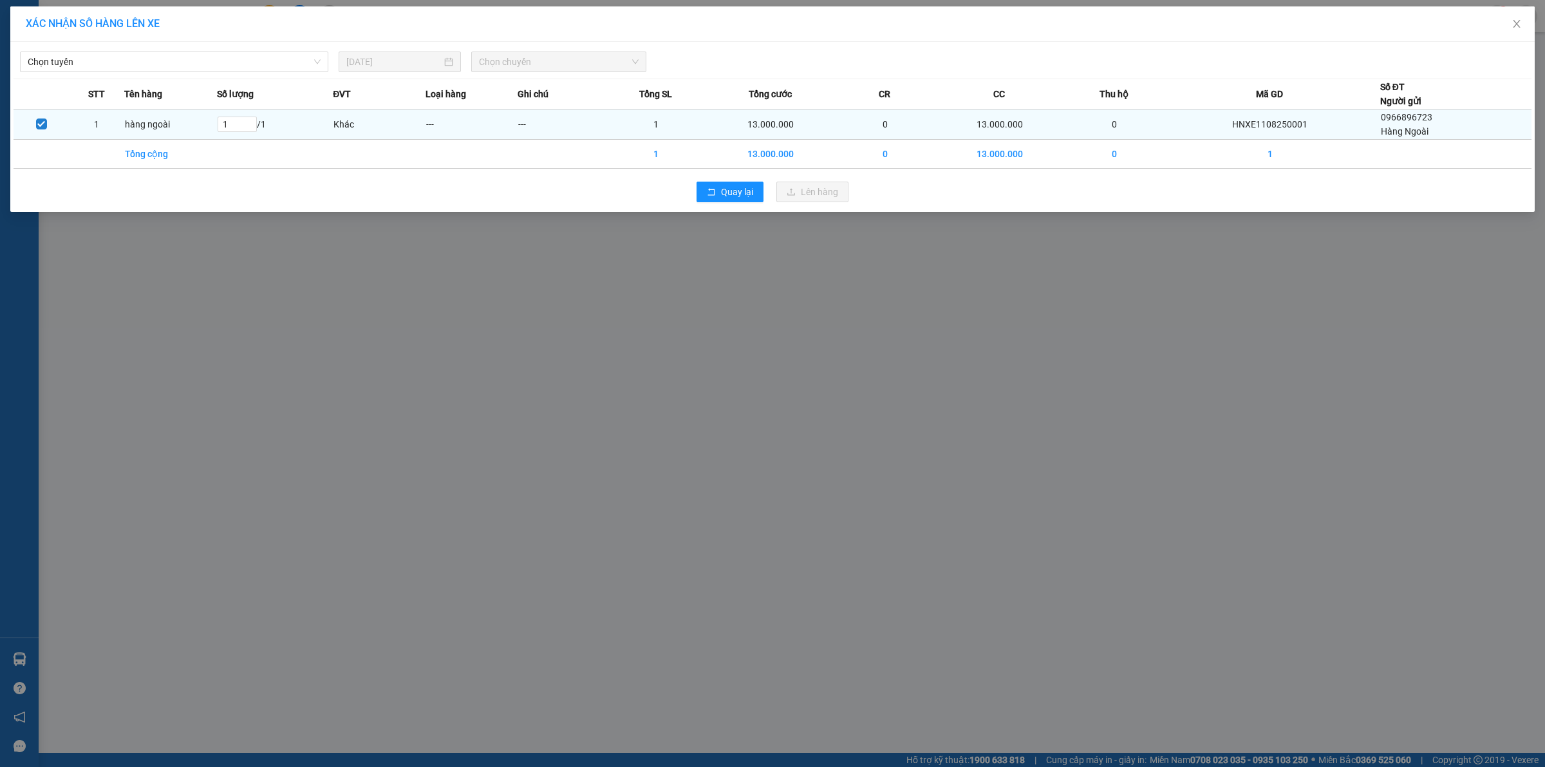
click at [1260, 121] on td "HNXE1108250001" at bounding box center [1270, 124] width 220 height 30
copy td "HNXE1108250001"
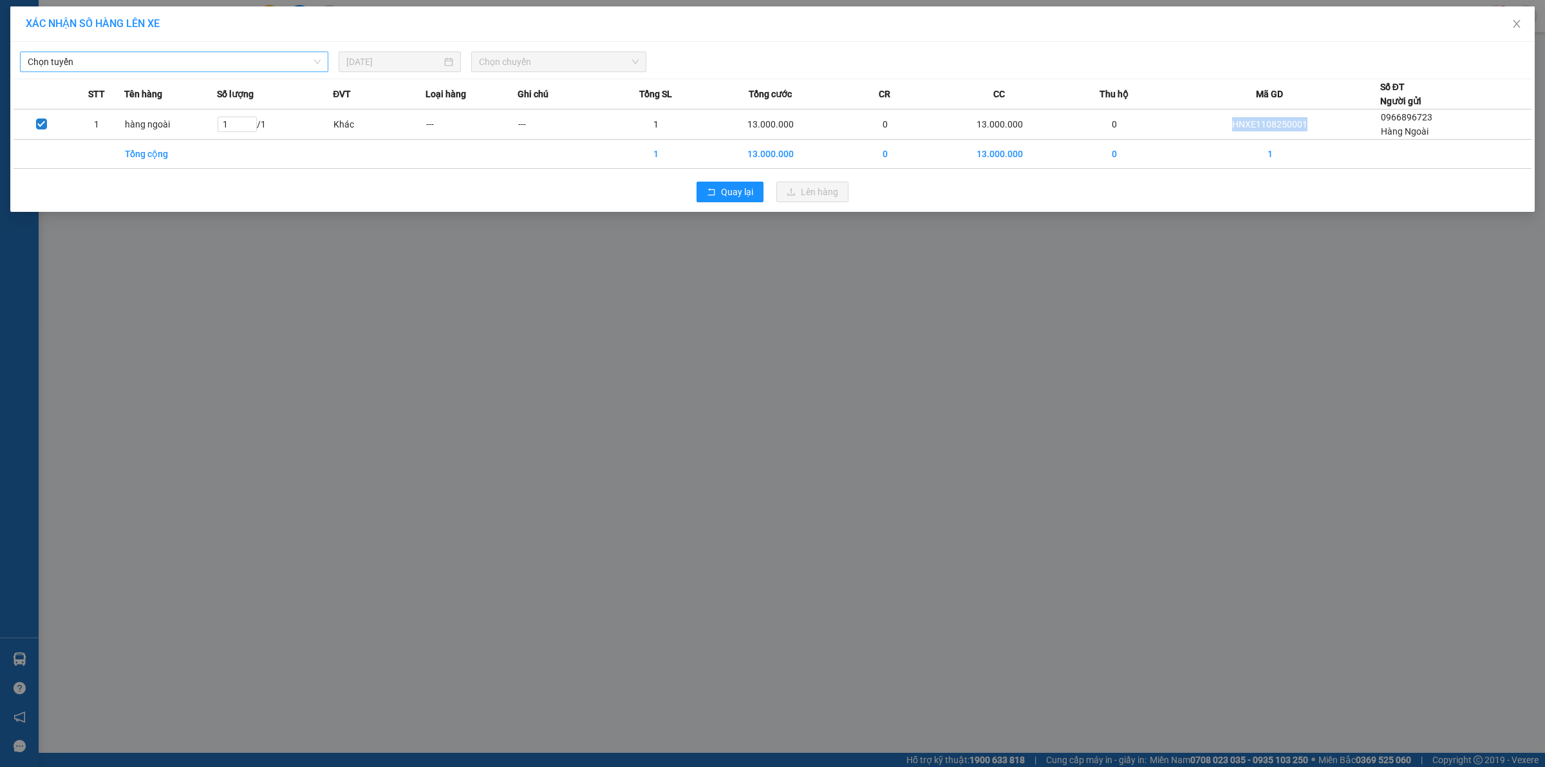
click at [232, 59] on span "Chọn tuyến" at bounding box center [174, 61] width 293 height 19
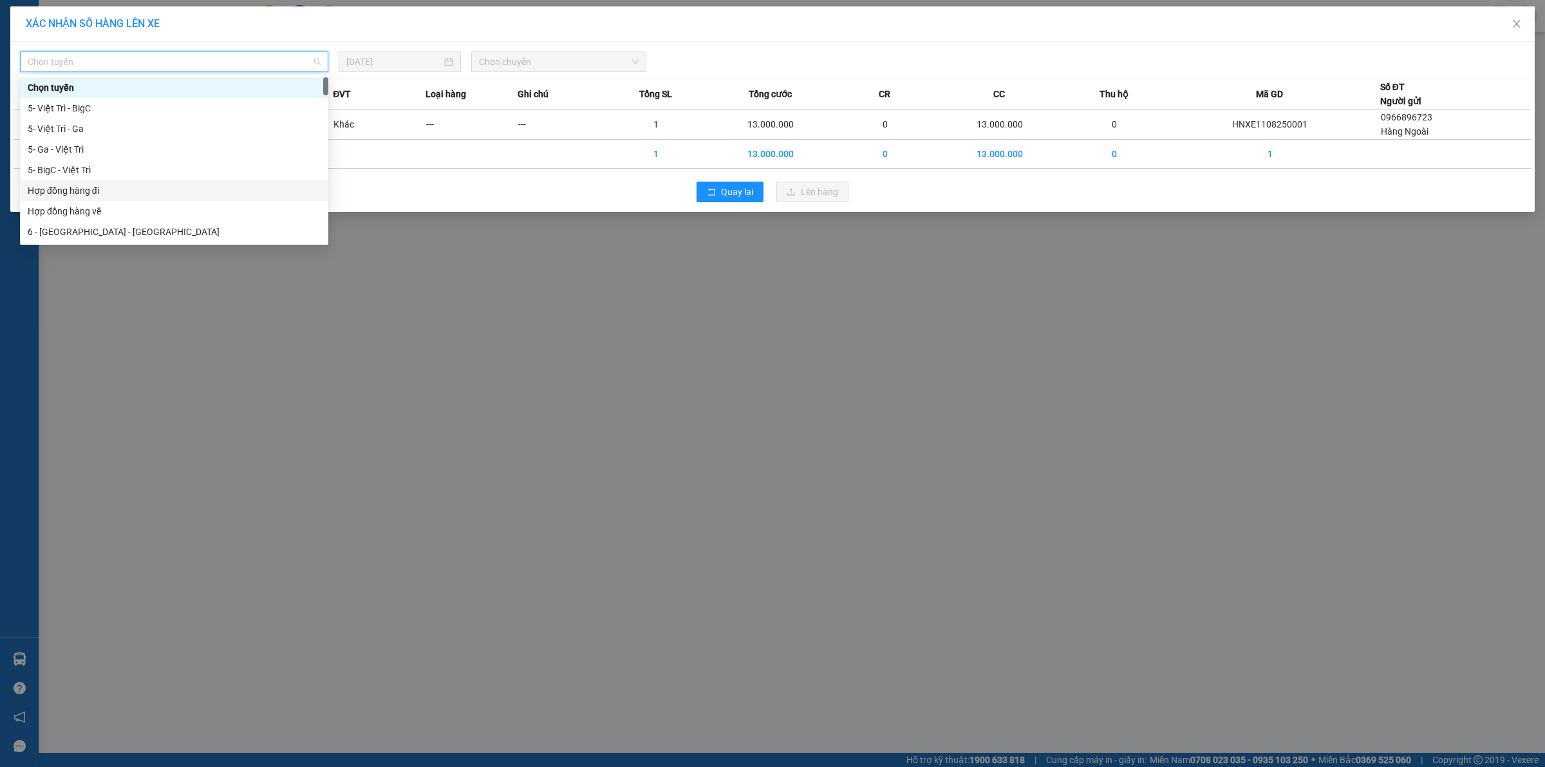
click at [116, 191] on div "Hợp đồng hàng đi" at bounding box center [174, 190] width 293 height 14
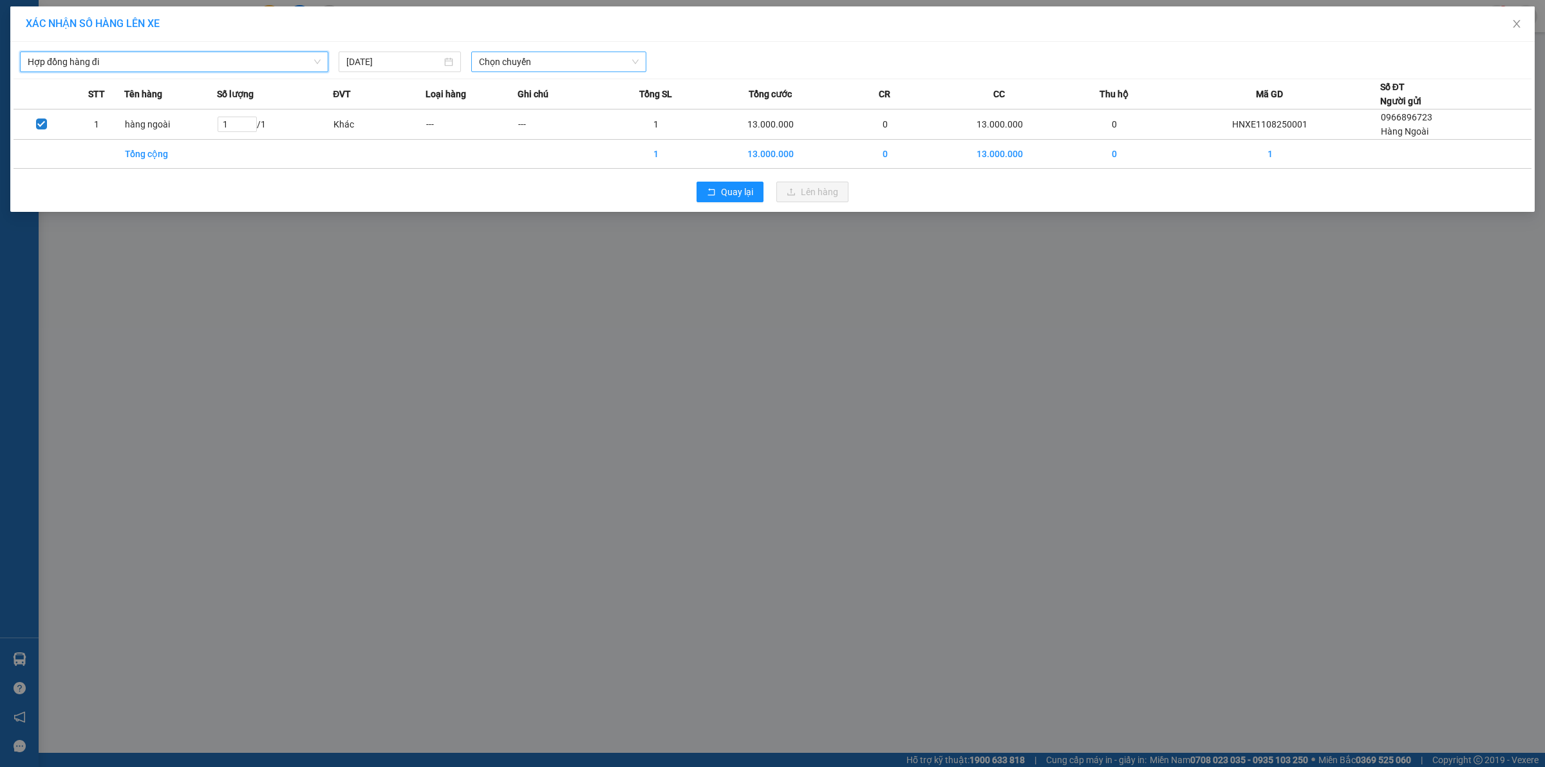
click at [603, 63] on span "Chọn chuyến" at bounding box center [559, 61] width 160 height 19
click at [534, 98] on div "13:39 (TC) - 29K-068.20" at bounding box center [529, 108] width 116 height 21
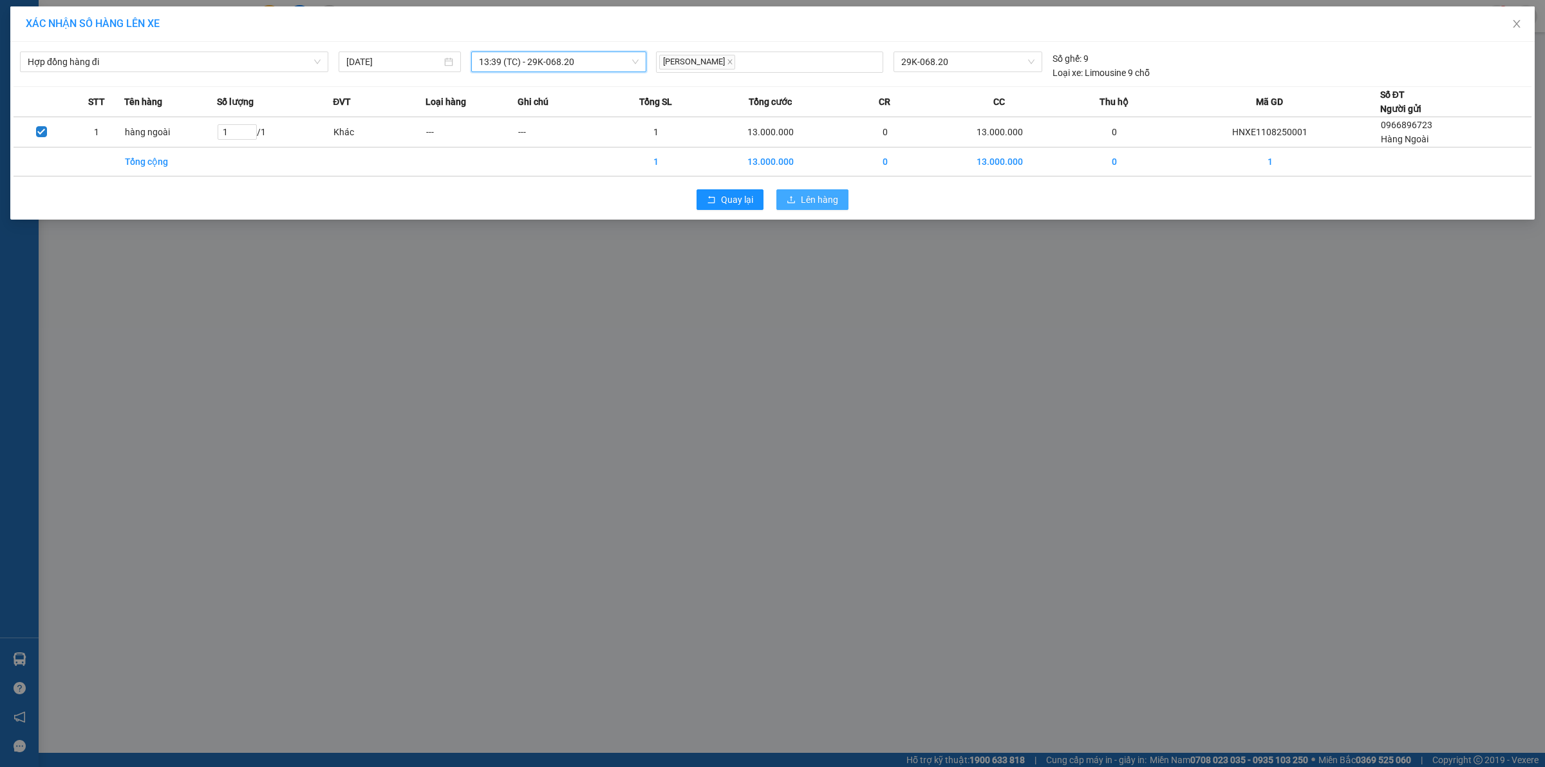
click at [808, 195] on span "Lên hàng" at bounding box center [819, 199] width 37 height 14
